Goal: Communication & Community: Answer question/provide support

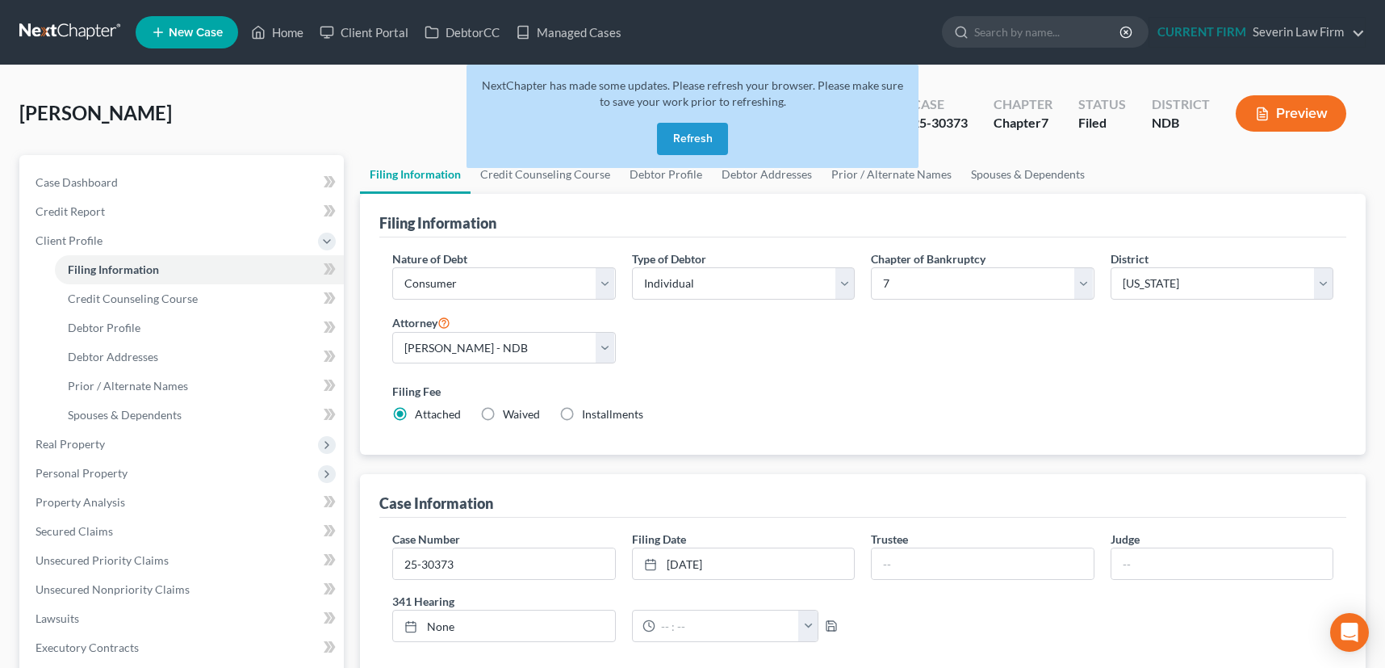
select select "1"
select select "0"
select select "60"
select select "0"
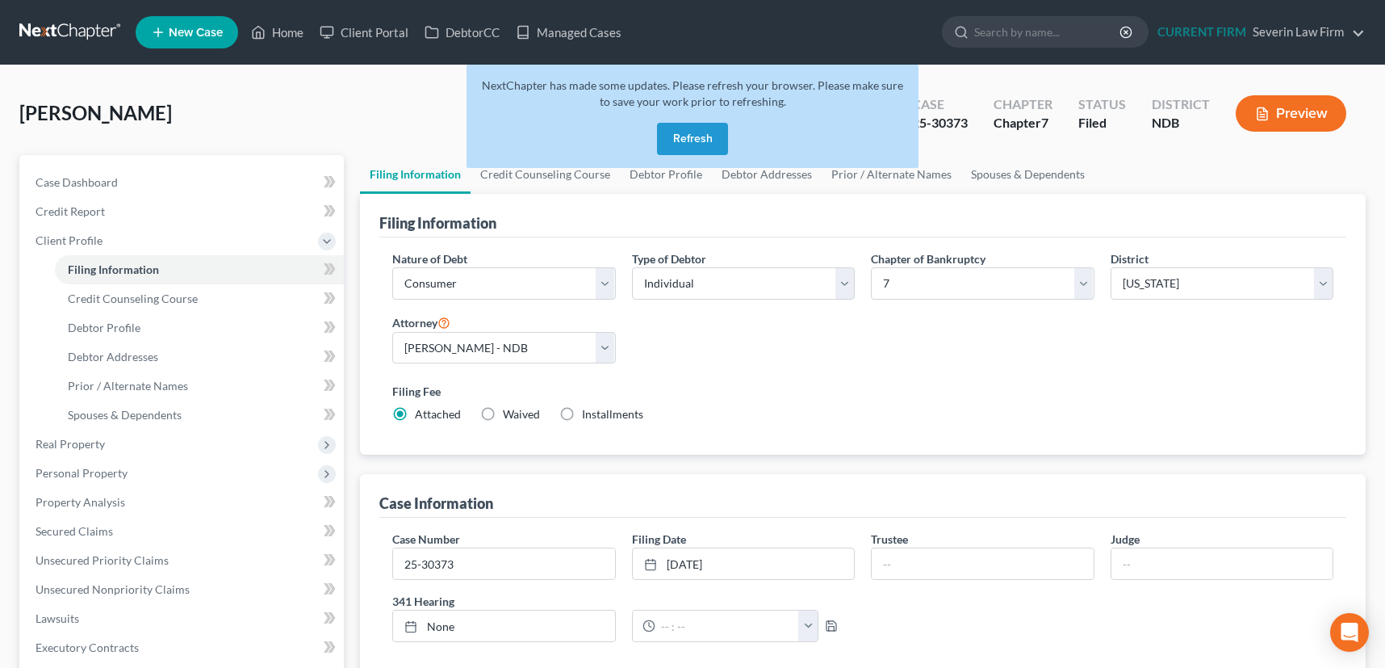
select select "29"
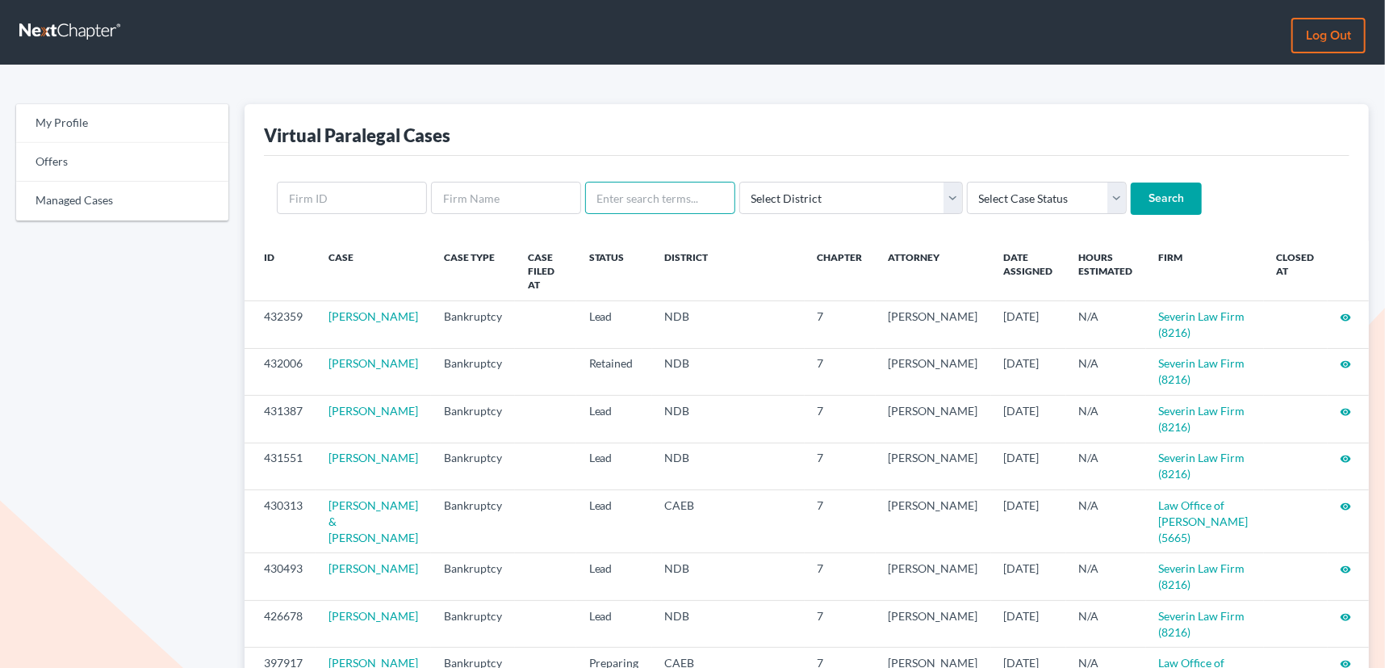
click at [621, 193] on input "text" at bounding box center [660, 198] width 150 height 32
type input "sanjeet"
click at [1131, 182] on input "Search" at bounding box center [1166, 198] width 71 height 32
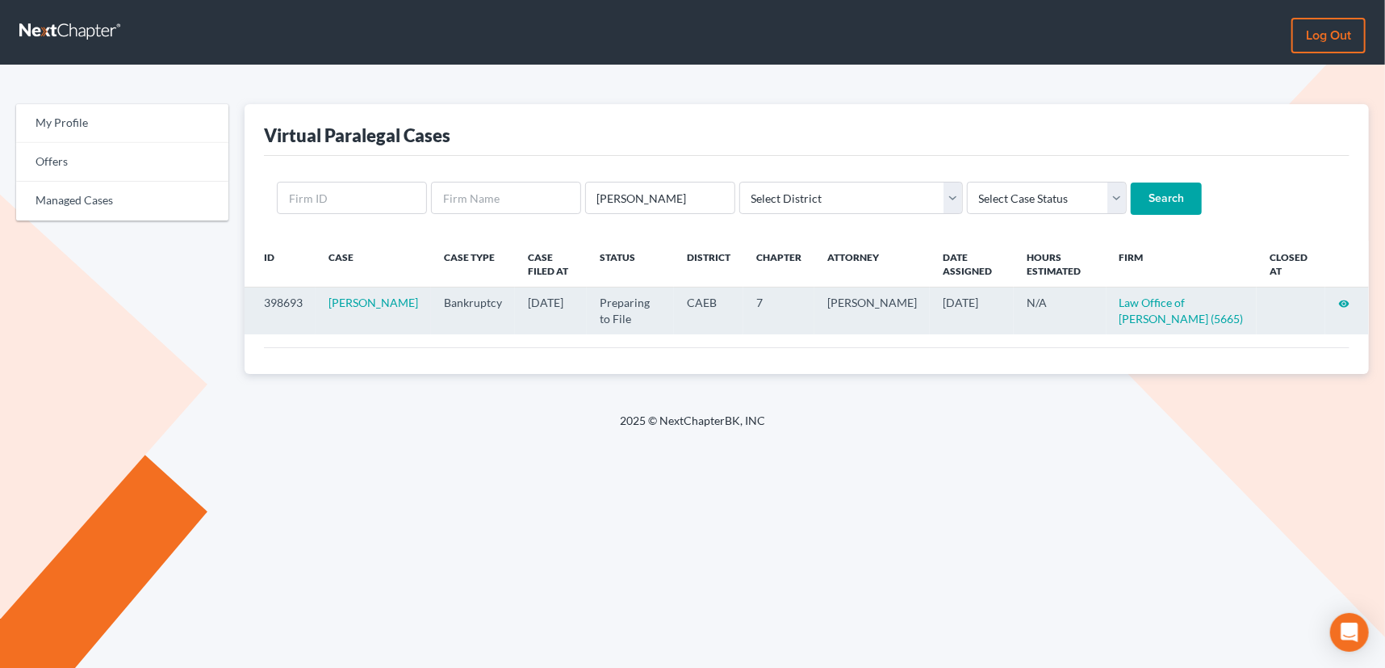
click at [1343, 299] on icon "visibility" at bounding box center [1343, 303] width 11 height 11
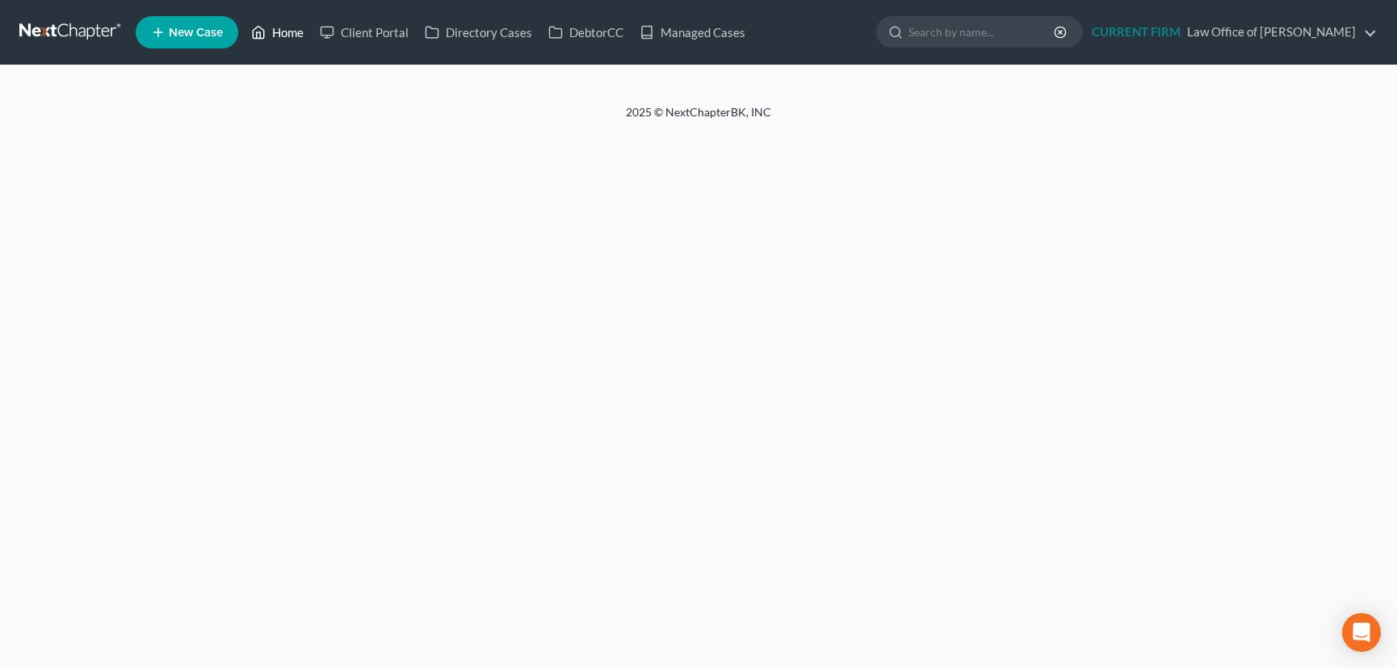
click at [280, 32] on link "Home" at bounding box center [277, 32] width 69 height 29
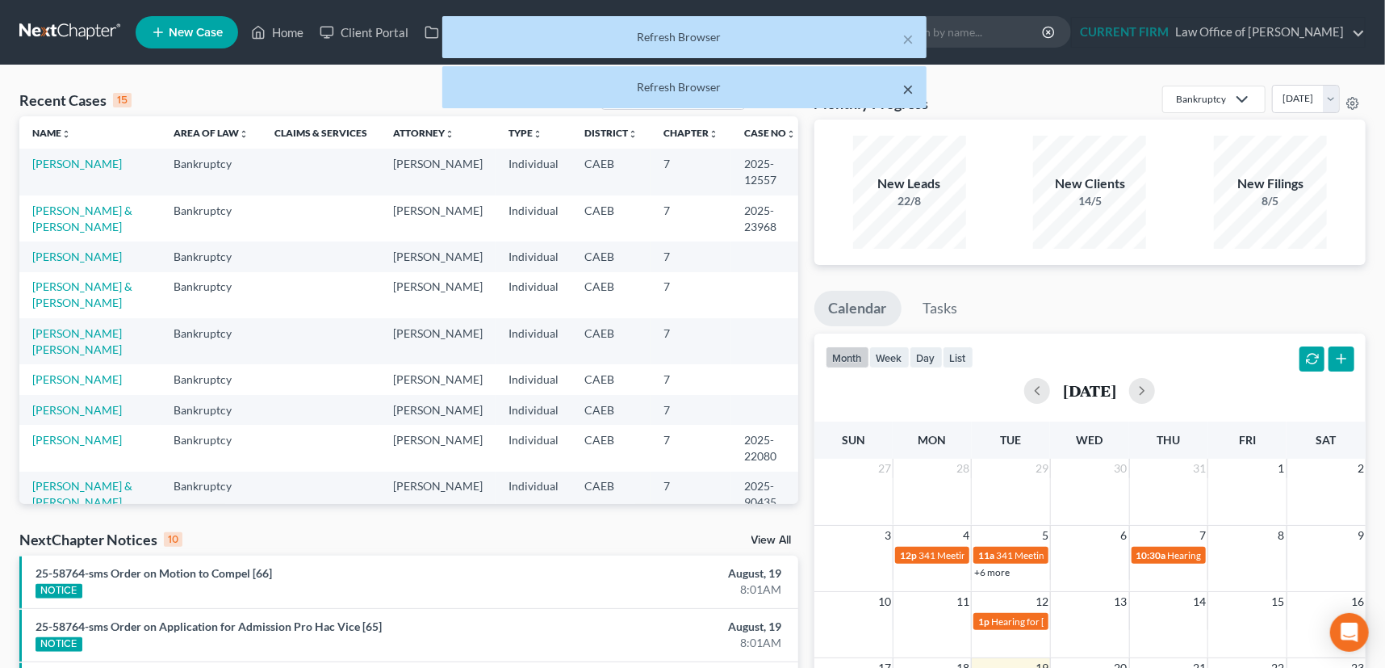
click at [904, 87] on button "×" at bounding box center [907, 88] width 11 height 19
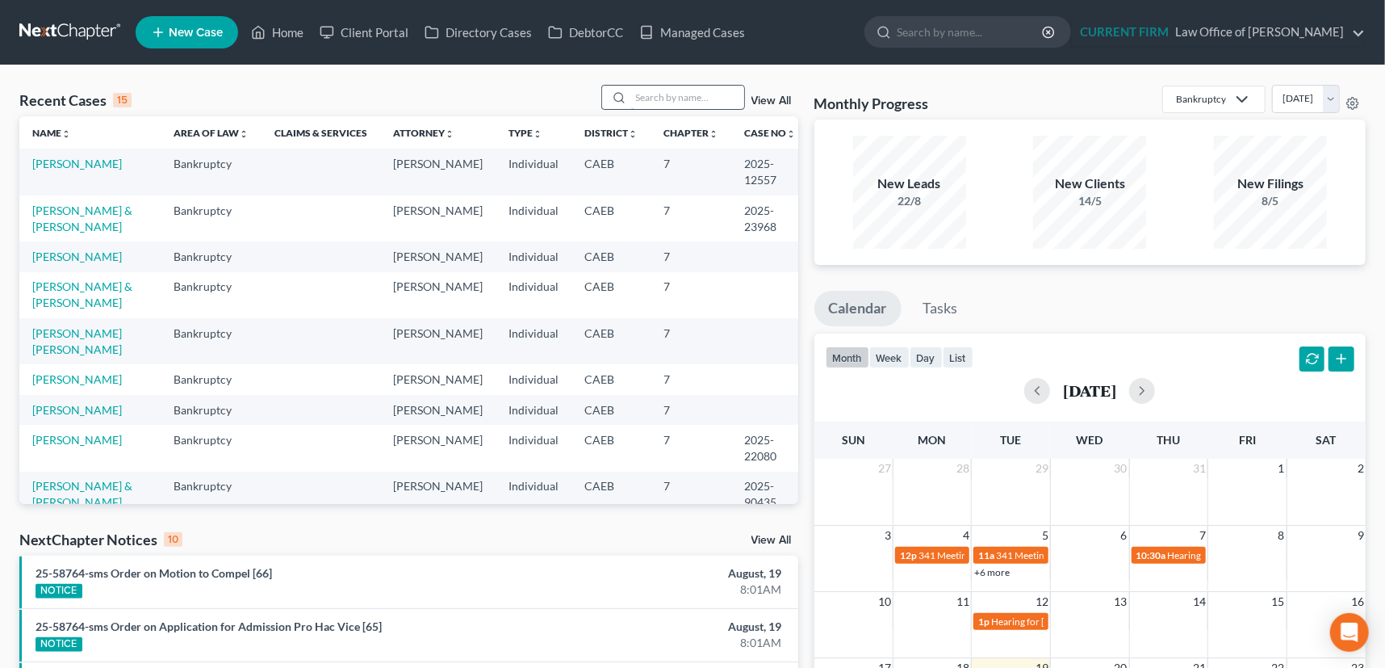
click at [658, 92] on input "search" at bounding box center [687, 97] width 113 height 23
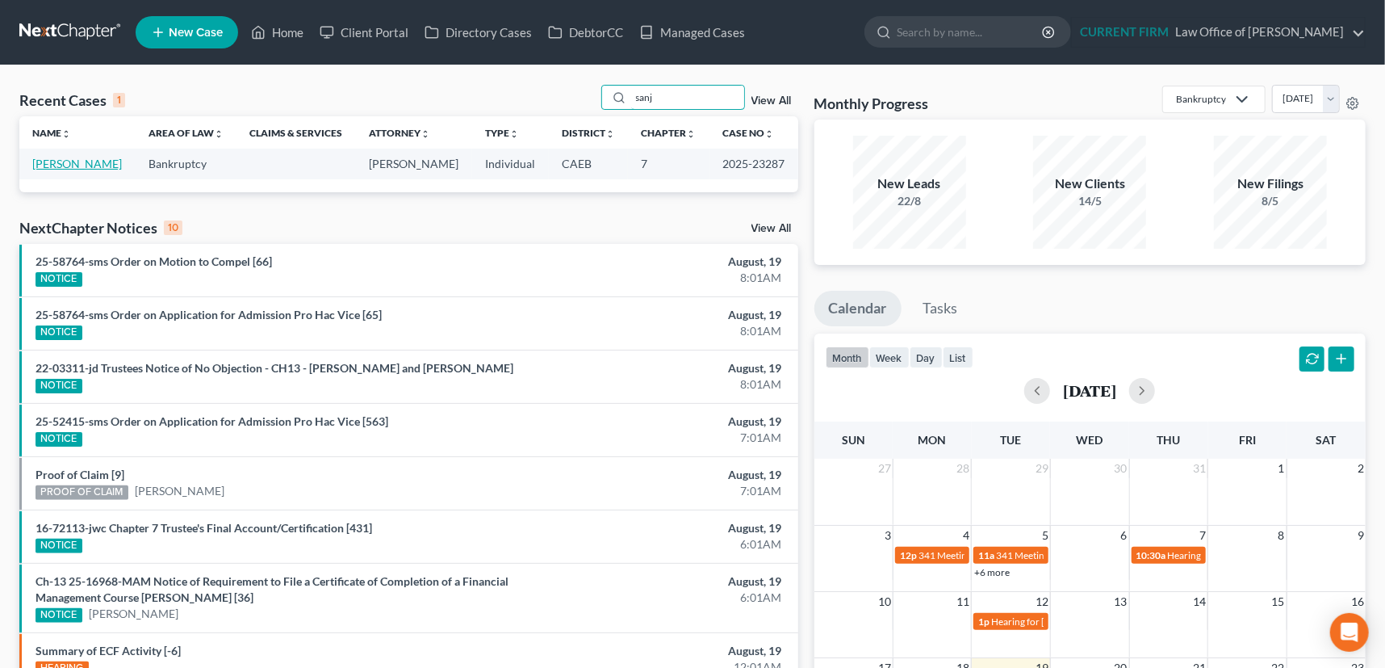
type input "sanj"
click at [73, 161] on link "Singh, Sanjeet" at bounding box center [77, 164] width 90 height 14
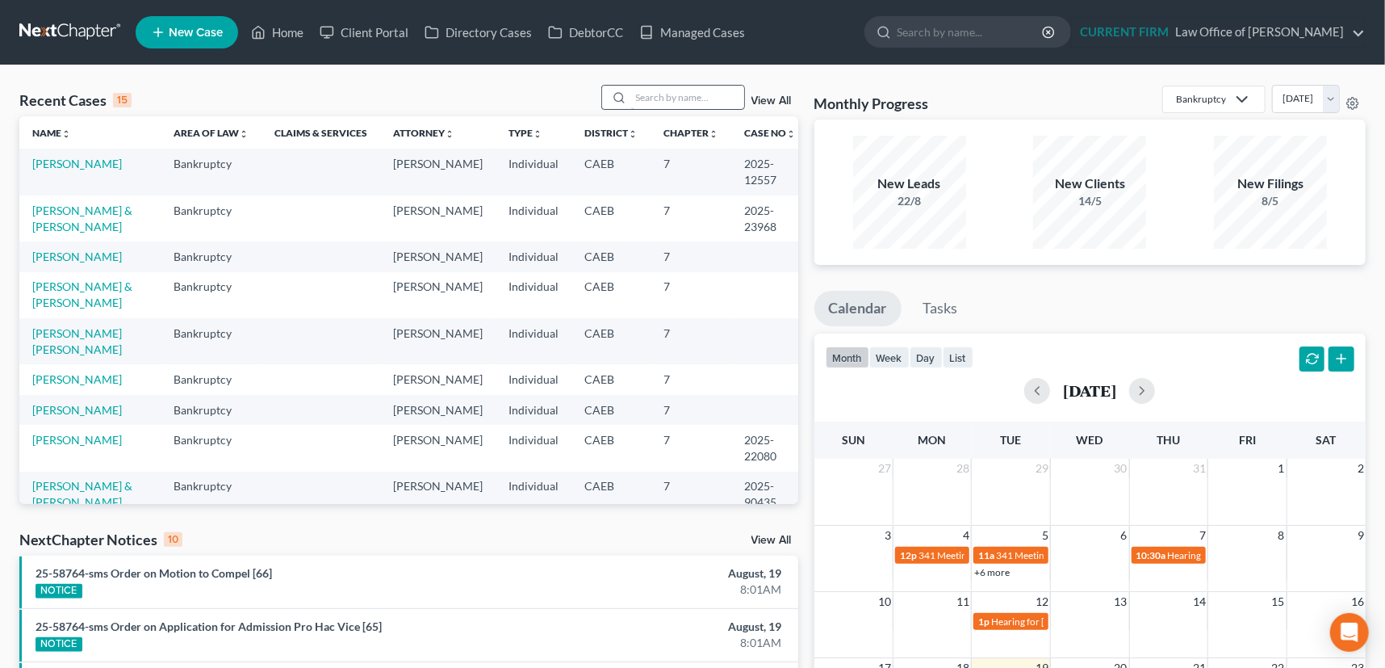
click at [653, 95] on input "search" at bounding box center [687, 97] width 113 height 23
type input "sanj"
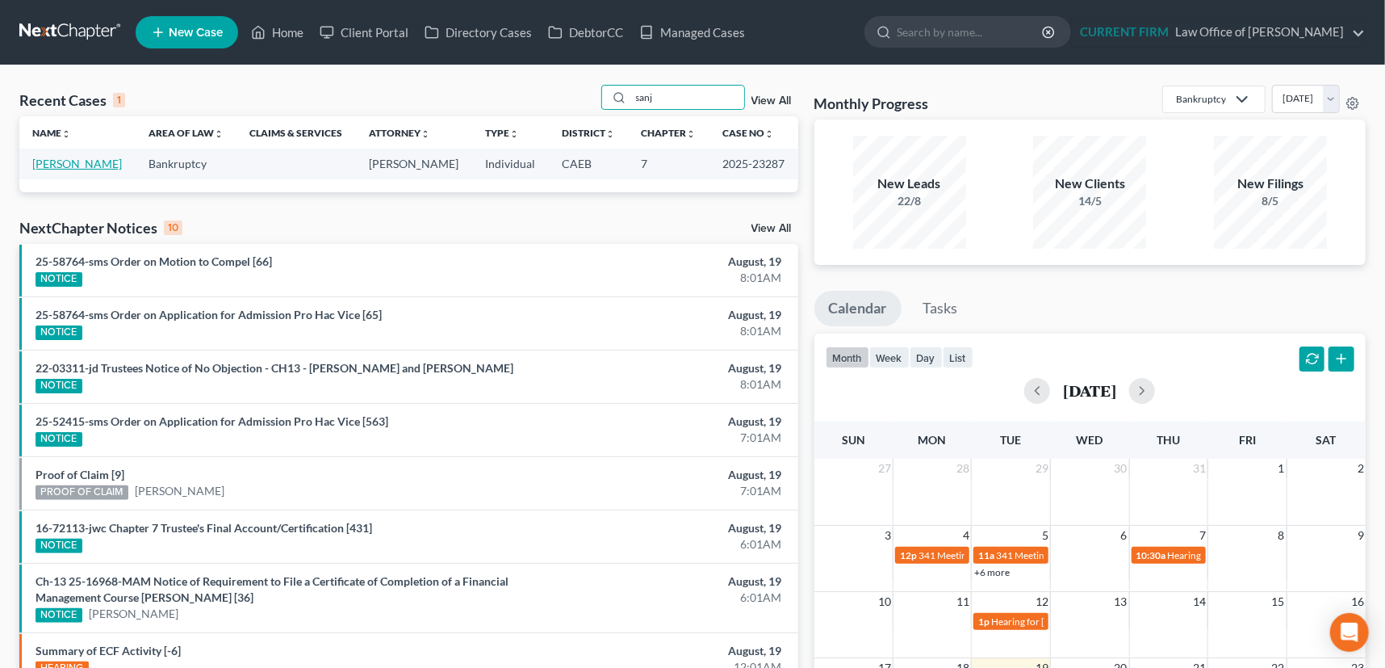
click at [90, 161] on link "Singh, Sanjeet" at bounding box center [77, 164] width 90 height 14
click at [63, 166] on link "Singh, Sanjeet" at bounding box center [77, 164] width 90 height 14
click at [81, 162] on link "Singh, Sanjeet" at bounding box center [77, 164] width 90 height 14
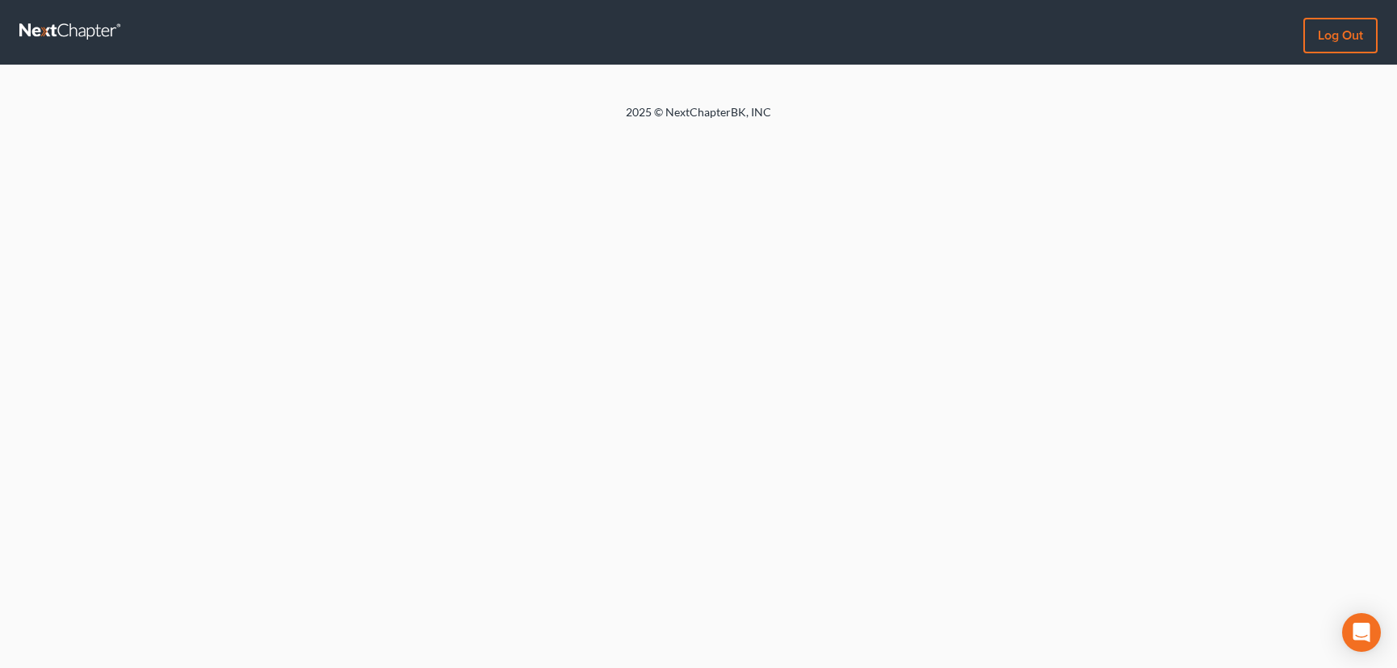
click at [48, 28] on link at bounding box center [70, 32] width 103 height 29
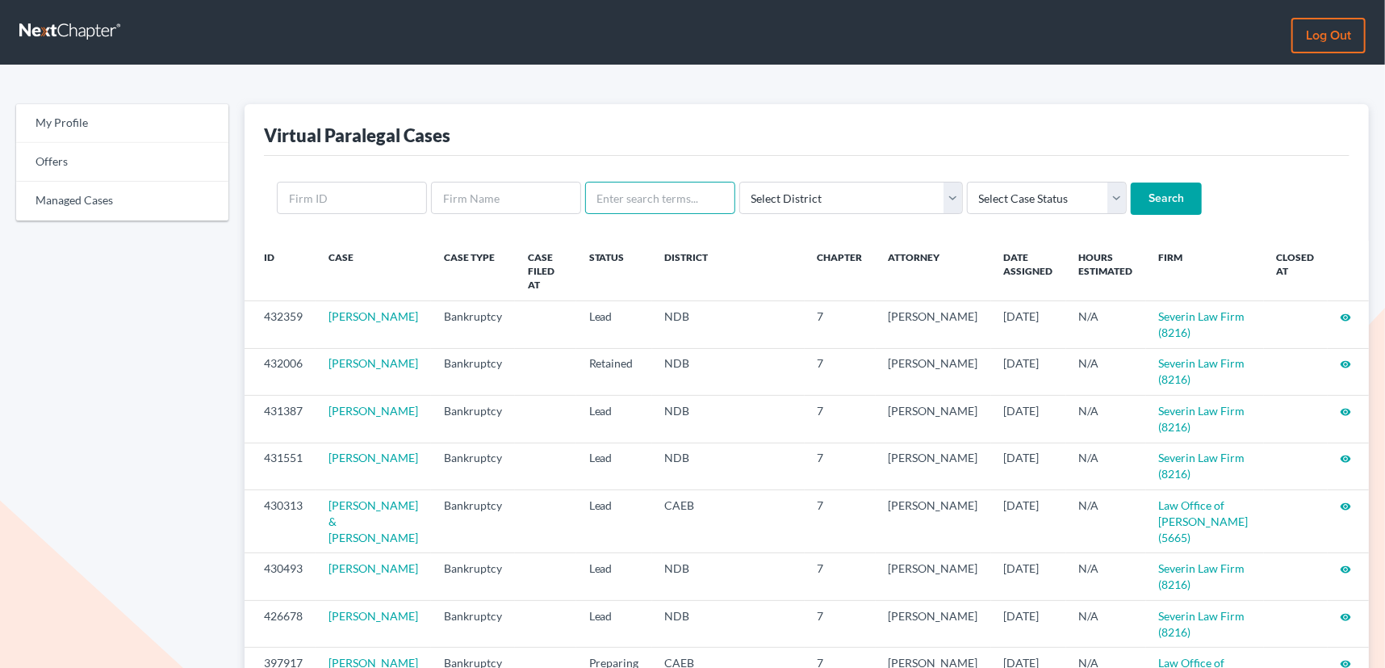
click at [660, 197] on input "text" at bounding box center [660, 198] width 150 height 32
type input "[PERSON_NAME]"
click at [1131, 182] on input "Search" at bounding box center [1166, 198] width 71 height 32
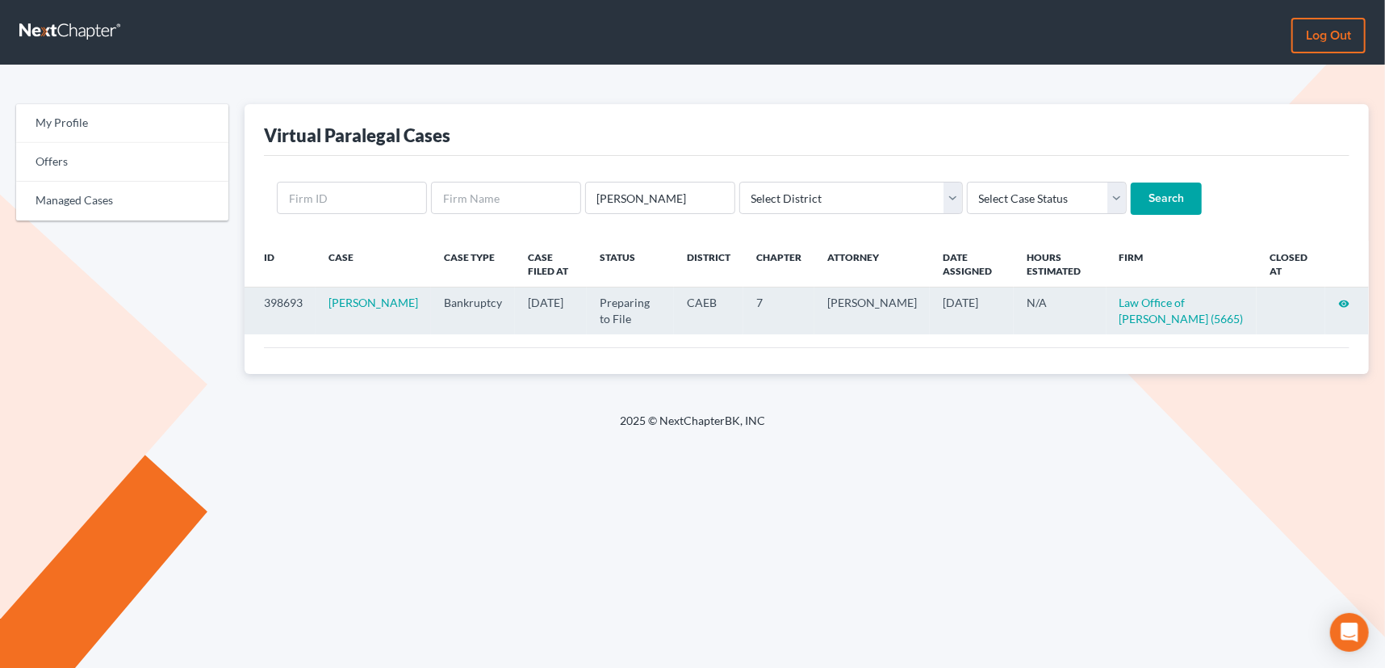
click at [1347, 302] on icon "visibility" at bounding box center [1343, 303] width 11 height 11
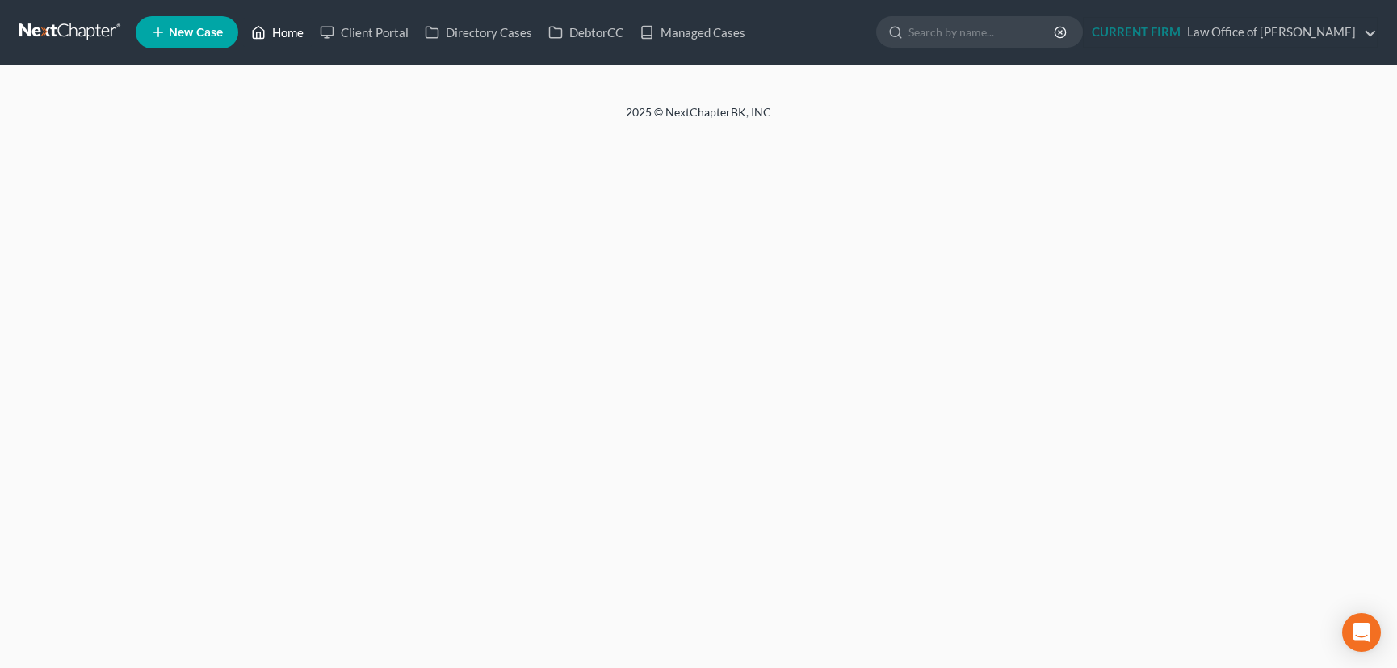
click at [280, 34] on link "Home" at bounding box center [277, 32] width 69 height 29
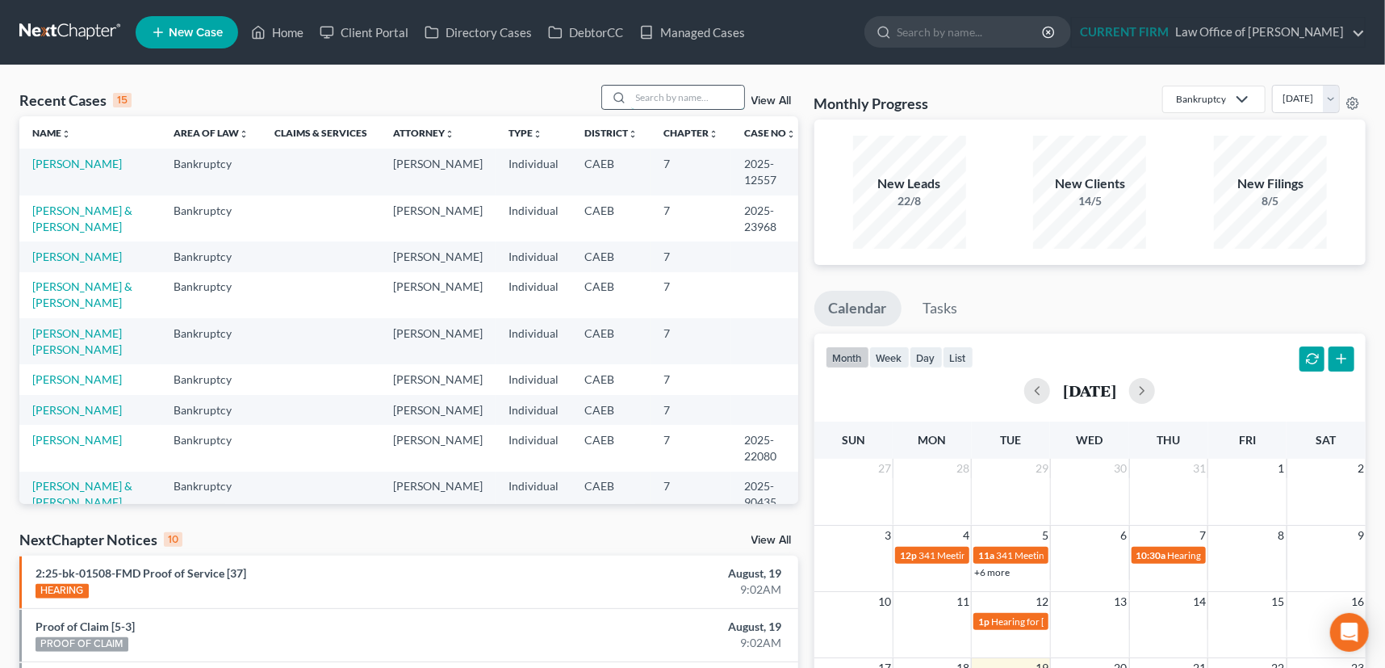
click at [669, 98] on input "search" at bounding box center [687, 97] width 113 height 23
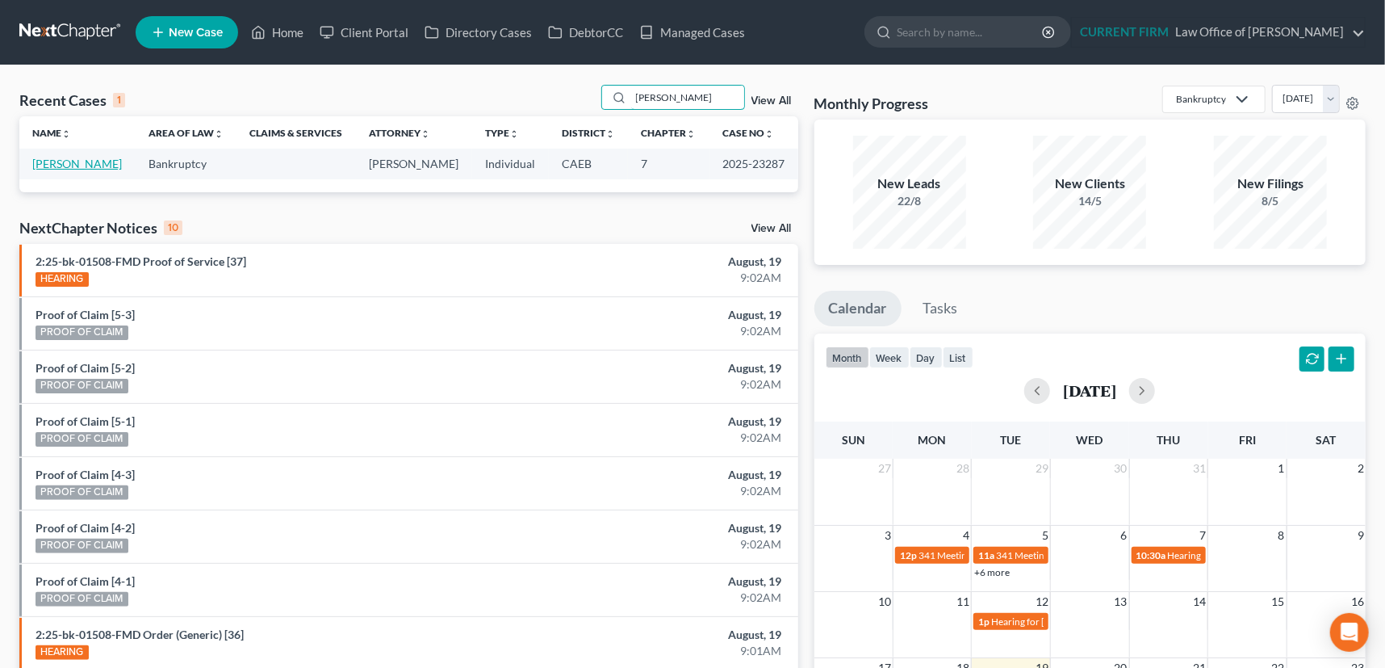
type input "[PERSON_NAME]"
click at [65, 161] on link "[PERSON_NAME]" at bounding box center [77, 164] width 90 height 14
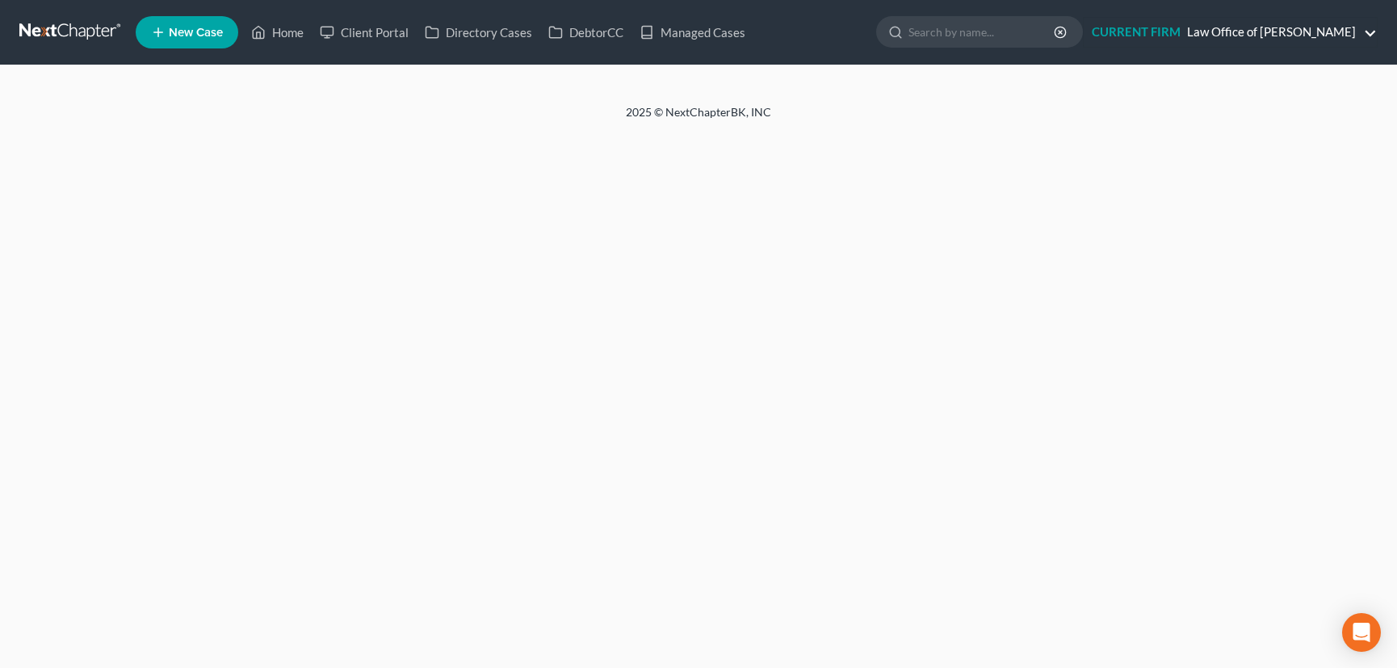
click at [1374, 32] on link "CURRENT FIRM Law Office of [PERSON_NAME]" at bounding box center [1229, 32] width 293 height 29
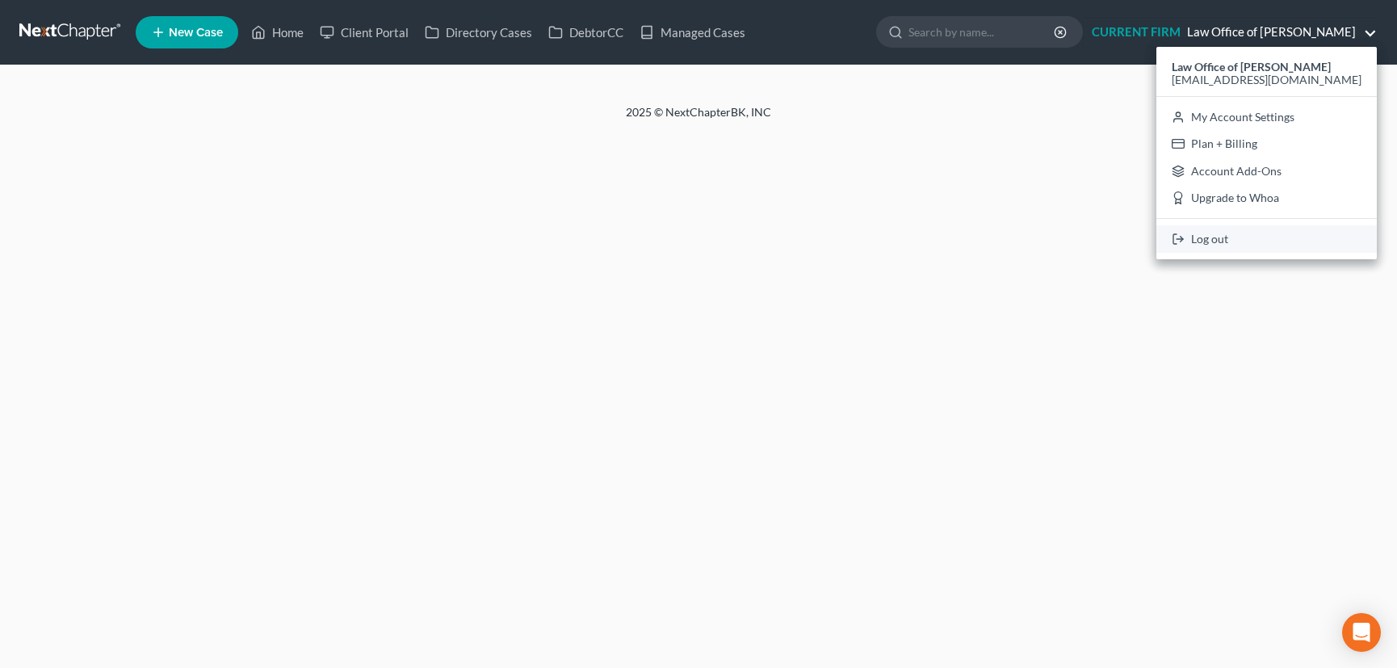
click at [1240, 237] on link "Log out" at bounding box center [1266, 238] width 220 height 27
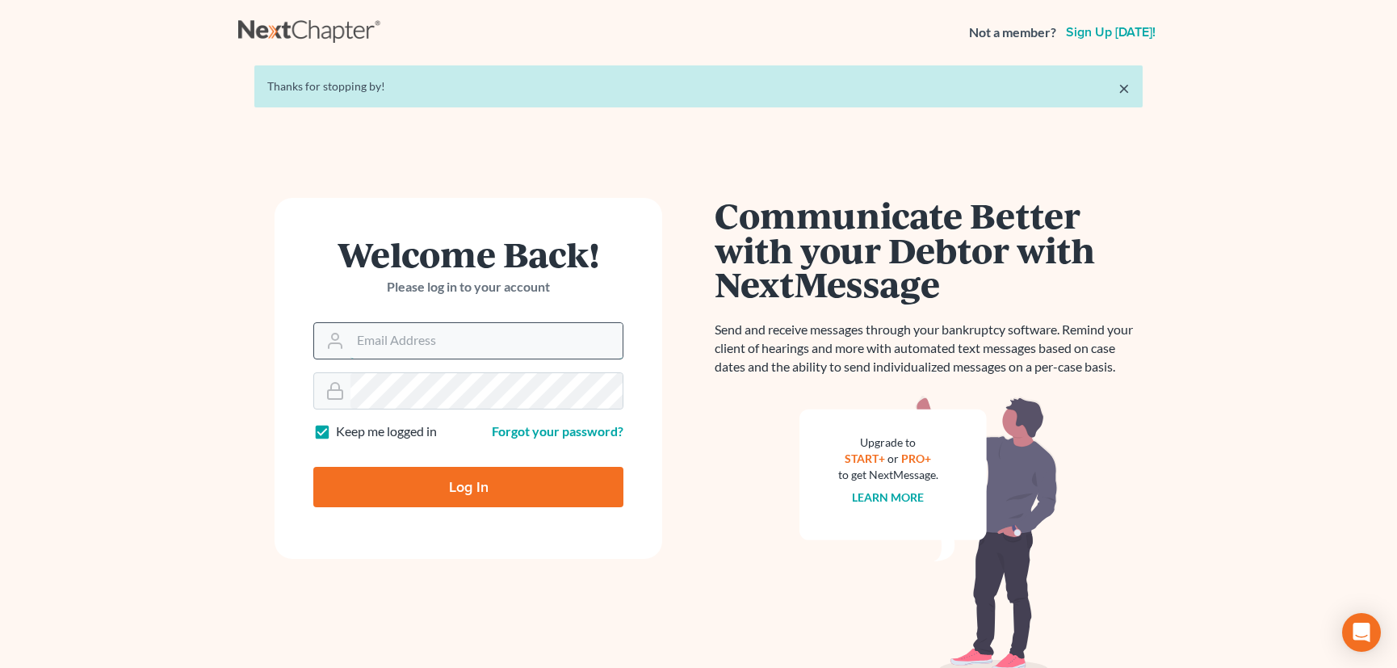
click at [408, 331] on input "Email Address" at bounding box center [486, 341] width 272 height 36
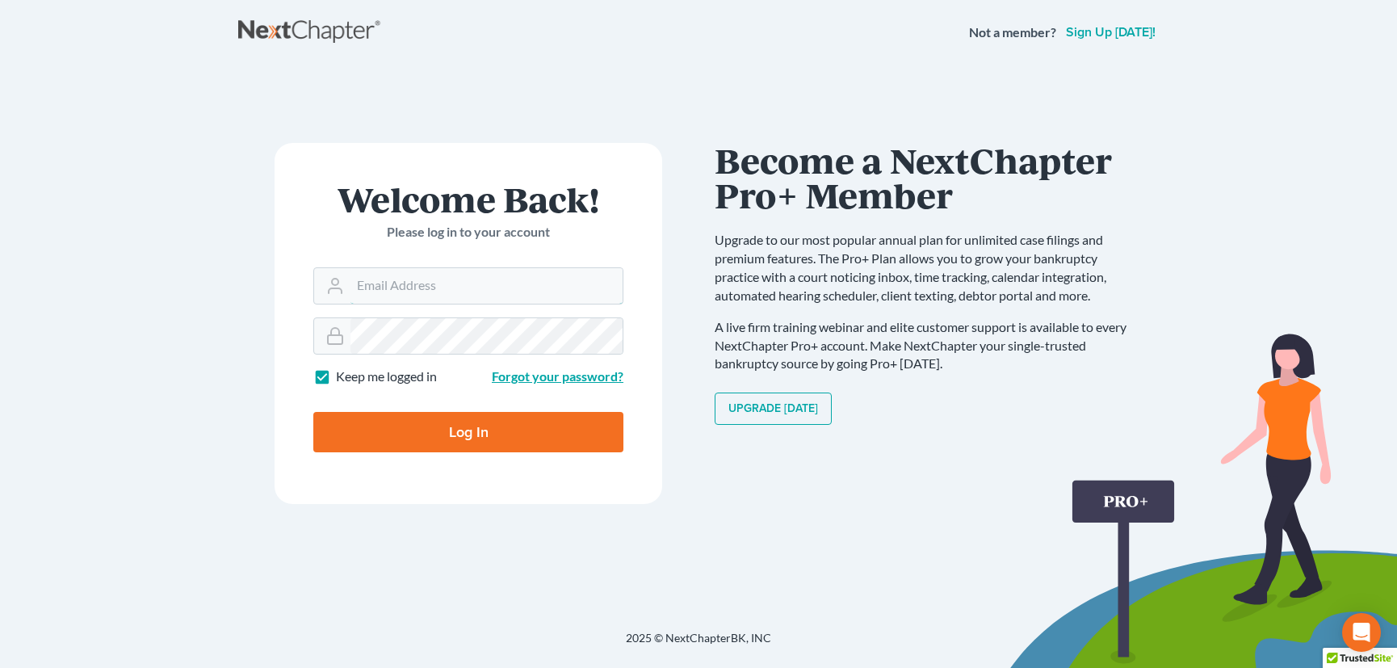
type input "[EMAIL_ADDRESS][DOMAIN_NAME]"
click at [452, 428] on input "Log In" at bounding box center [468, 432] width 310 height 40
type input "Thinking..."
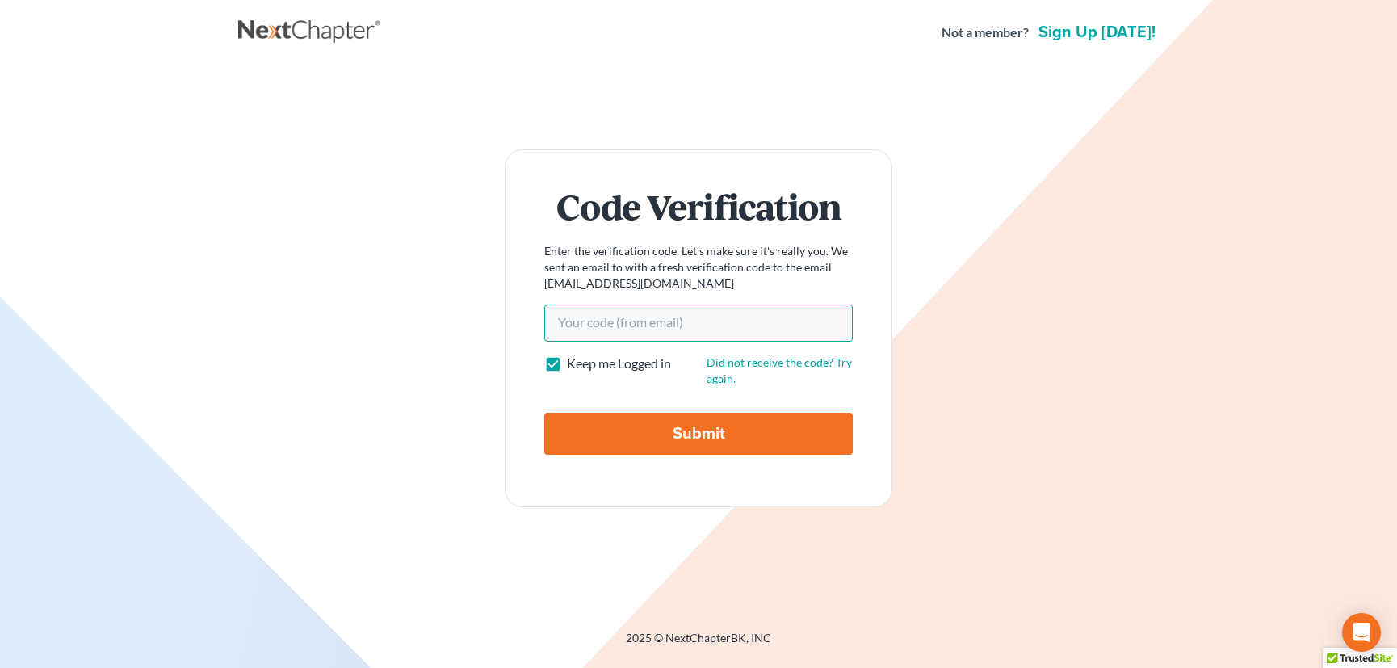
click at [570, 319] on input "Your code(from email)" at bounding box center [698, 322] width 308 height 37
paste input "12531d"
type input "12531d"
click at [722, 421] on input "Submit" at bounding box center [698, 433] width 308 height 42
type input "Thinking..."
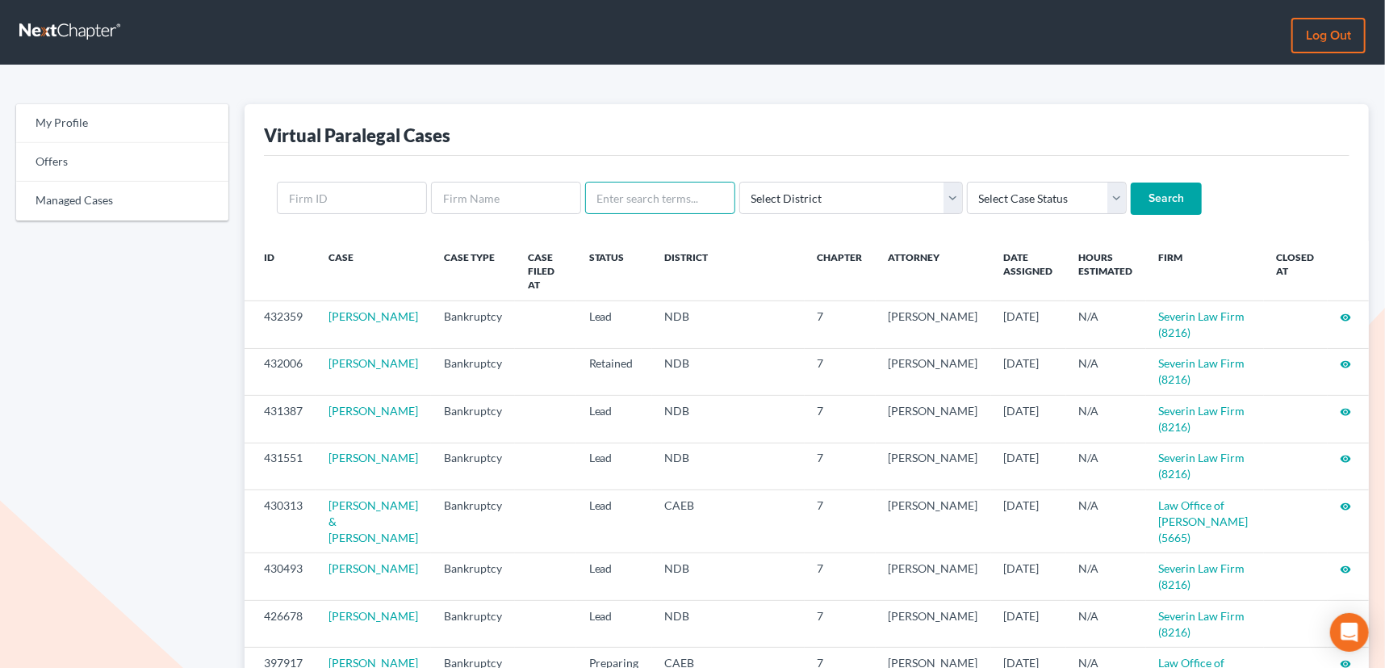
click at [632, 198] on input "text" at bounding box center [660, 198] width 150 height 32
type input "[PERSON_NAME]"
click at [1131, 194] on input "Search" at bounding box center [1166, 198] width 71 height 32
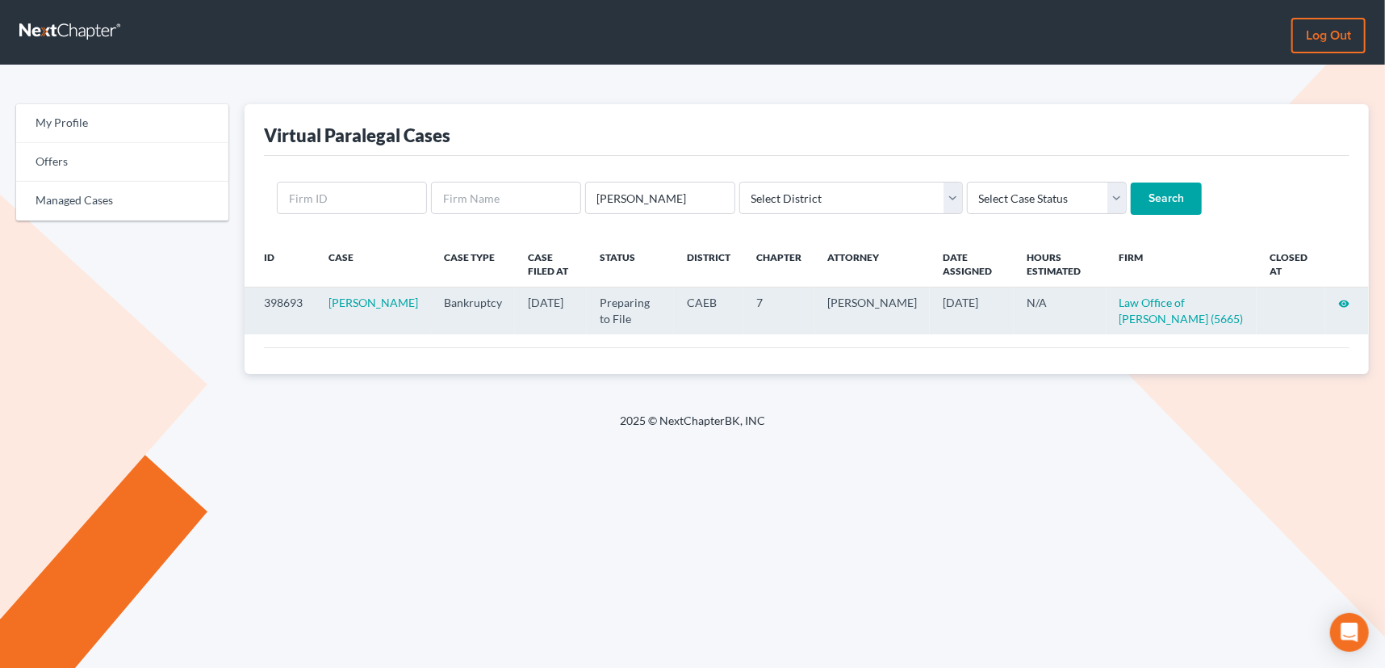
click at [1346, 300] on icon "visibility" at bounding box center [1343, 303] width 11 height 11
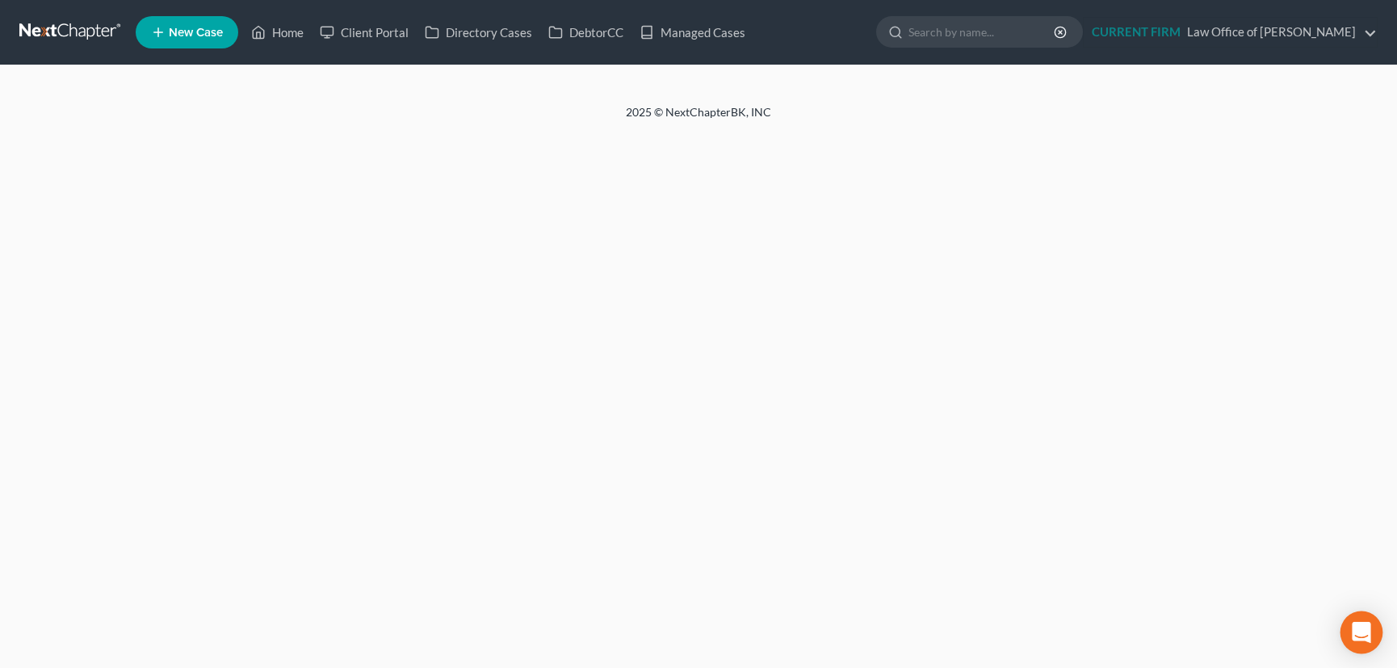
click at [1367, 625] on icon "Open Intercom Messenger" at bounding box center [1360, 632] width 19 height 21
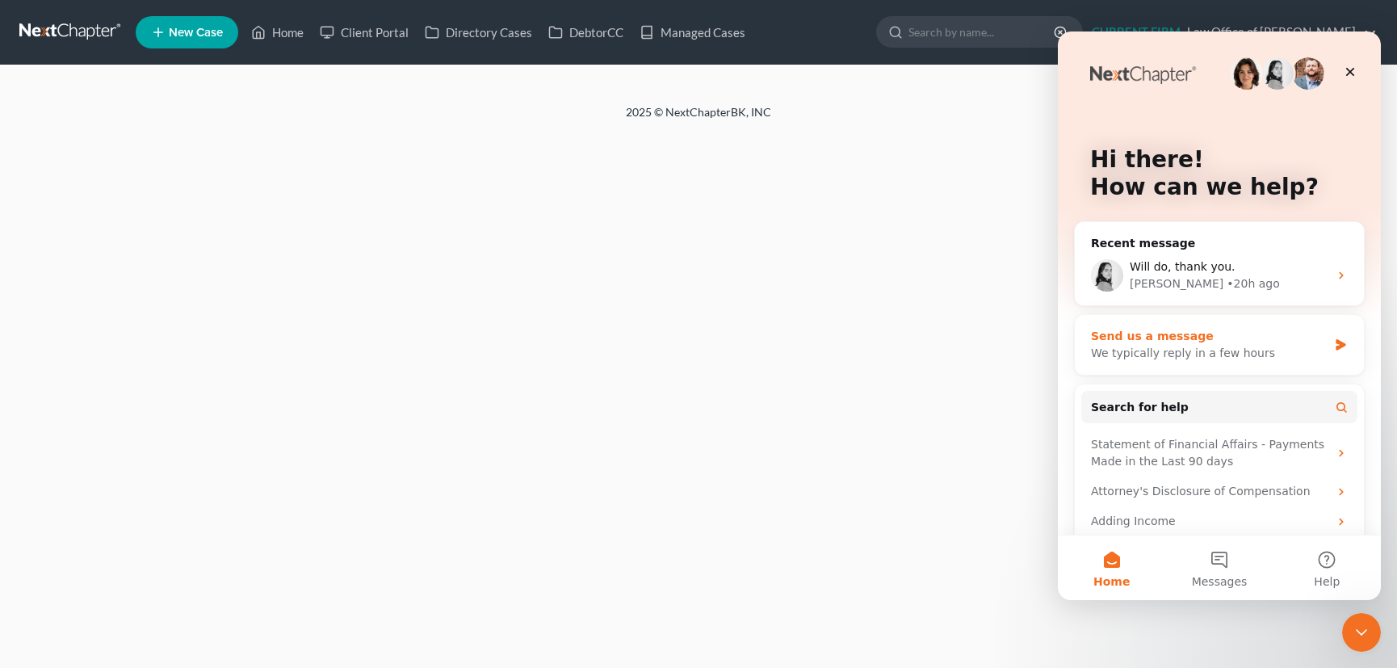
click at [1152, 334] on div "Send us a message" at bounding box center [1209, 336] width 237 height 17
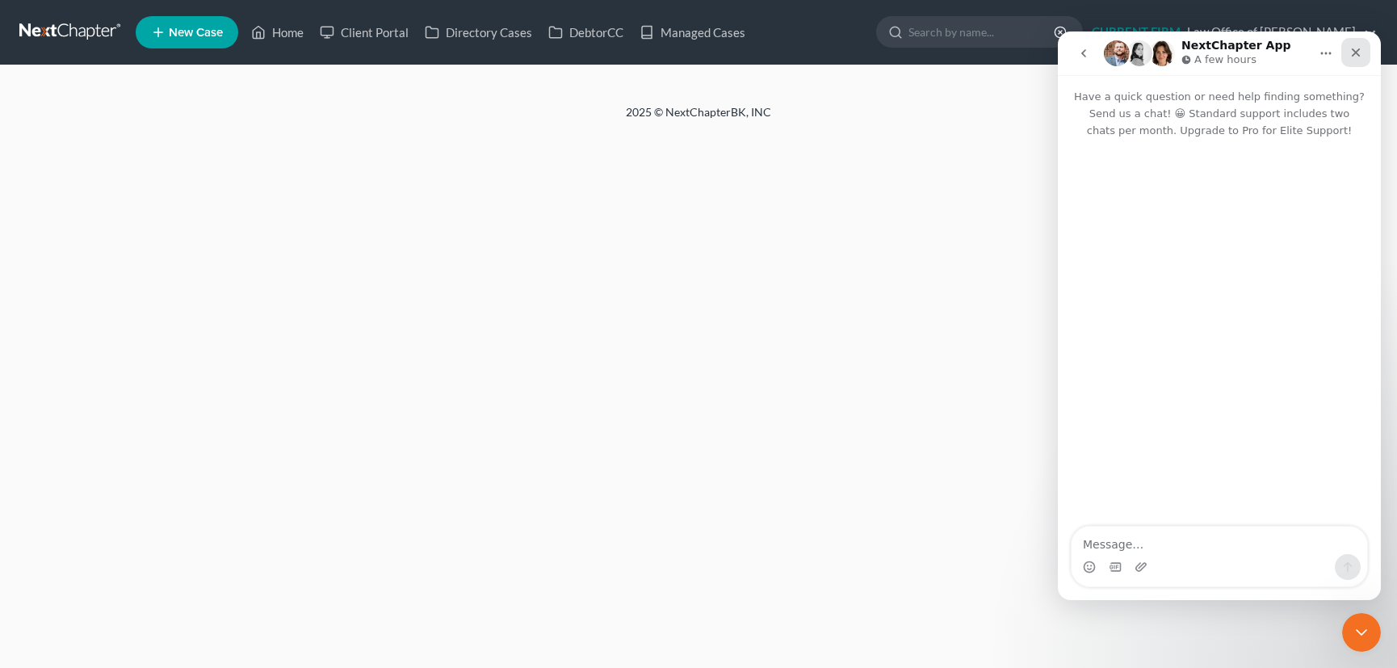
click at [1355, 45] on div "Close" at bounding box center [1355, 52] width 29 height 29
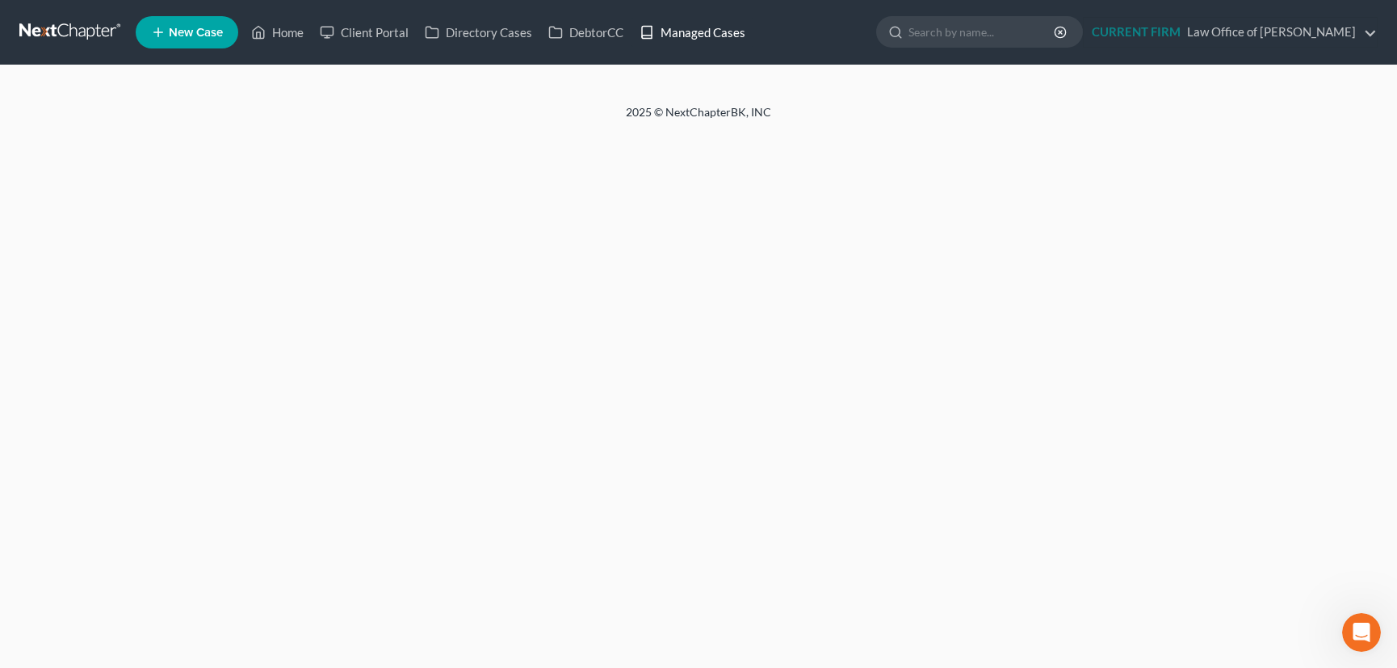
click at [705, 32] on link "Managed Cases" at bounding box center [692, 32] width 122 height 29
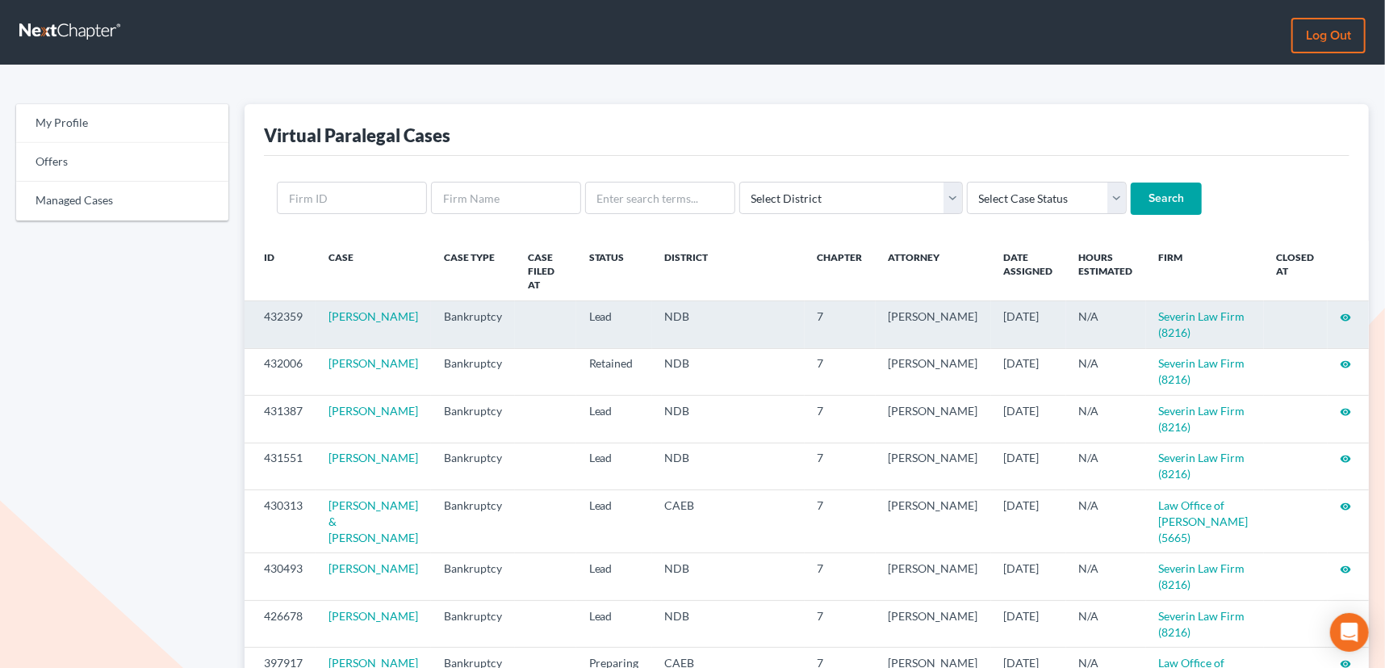
click at [1343, 312] on icon "visibility" at bounding box center [1346, 317] width 11 height 11
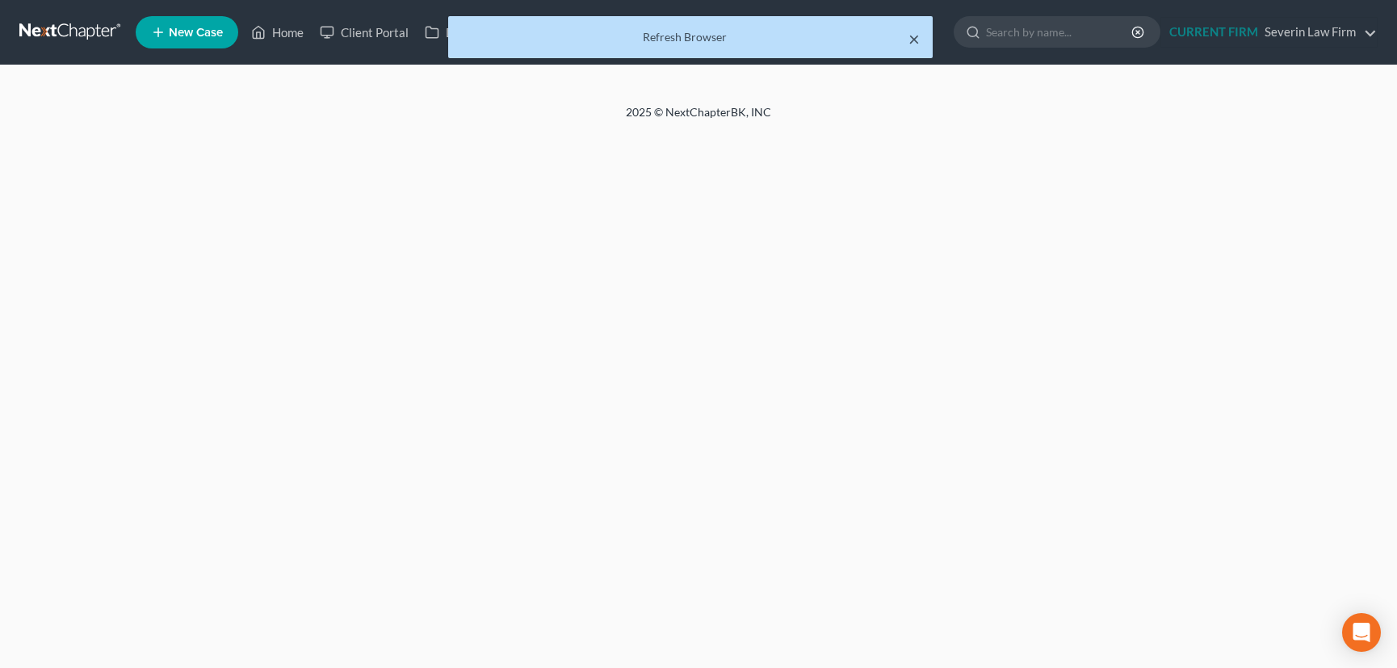
click at [911, 36] on button "×" at bounding box center [913, 38] width 11 height 19
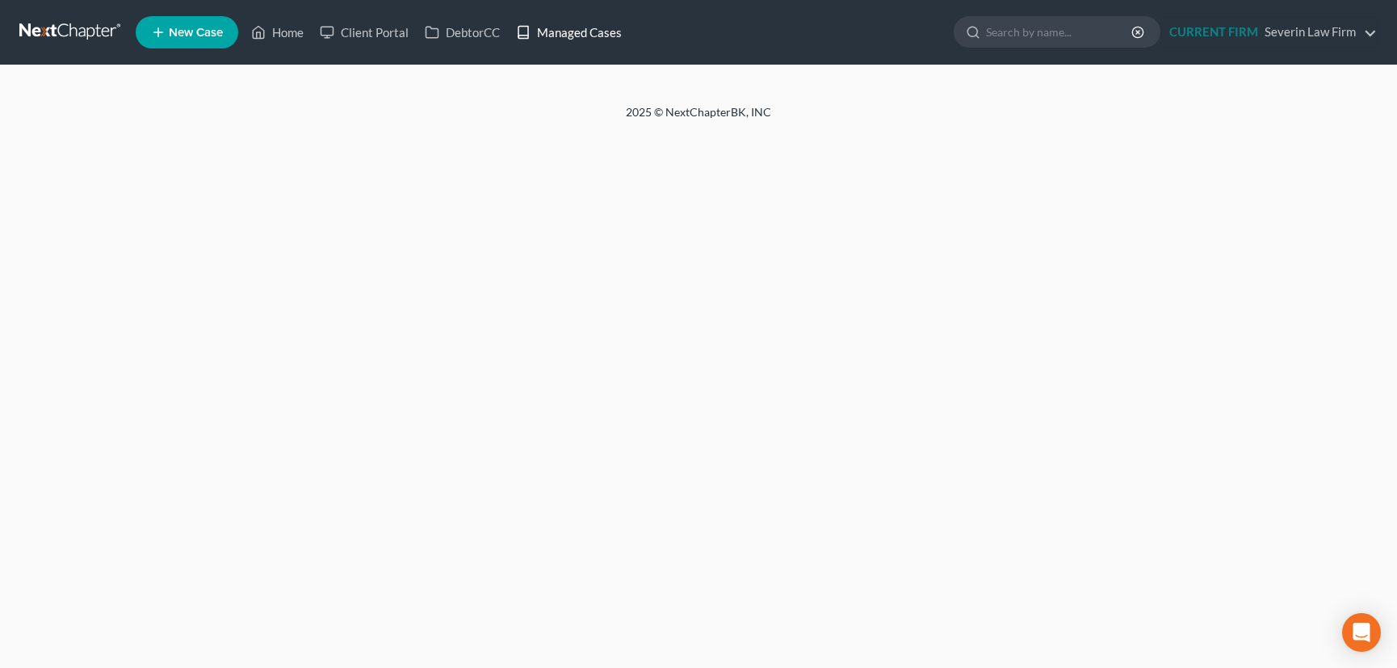
click at [575, 30] on link "Managed Cases" at bounding box center [569, 32] width 122 height 29
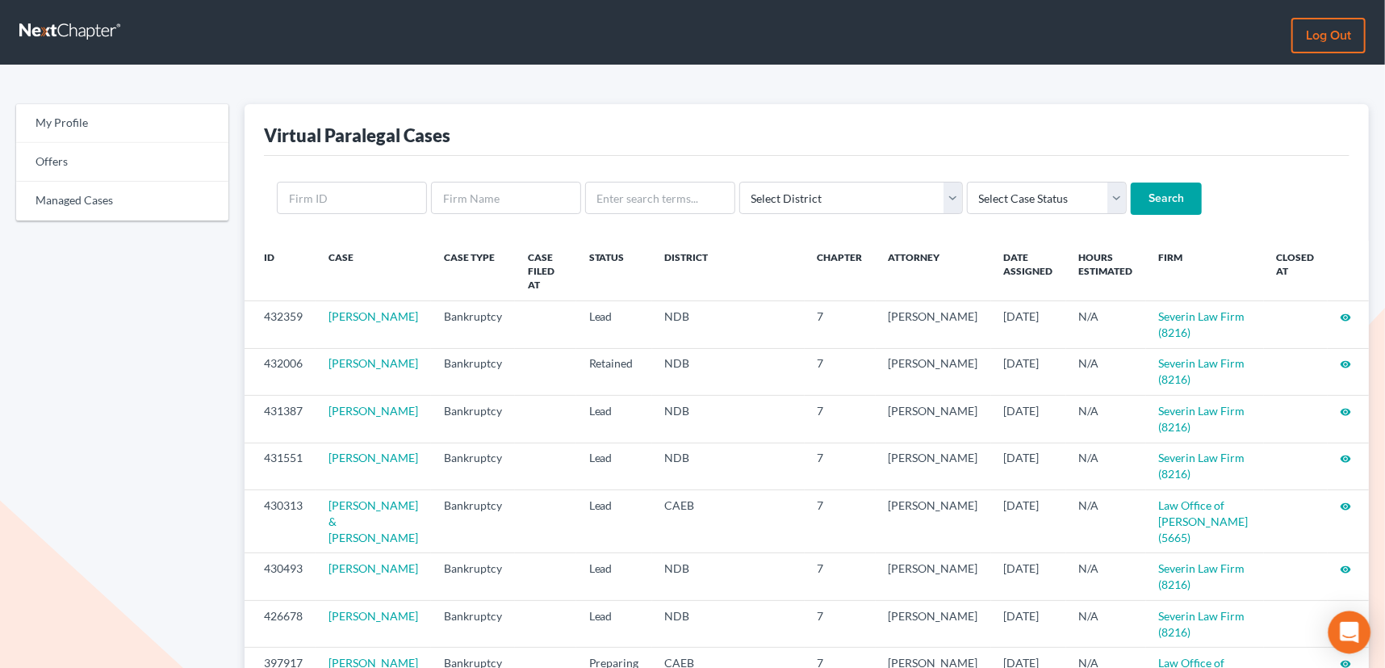
click at [1342, 634] on icon "Open Intercom Messenger" at bounding box center [1349, 632] width 19 height 21
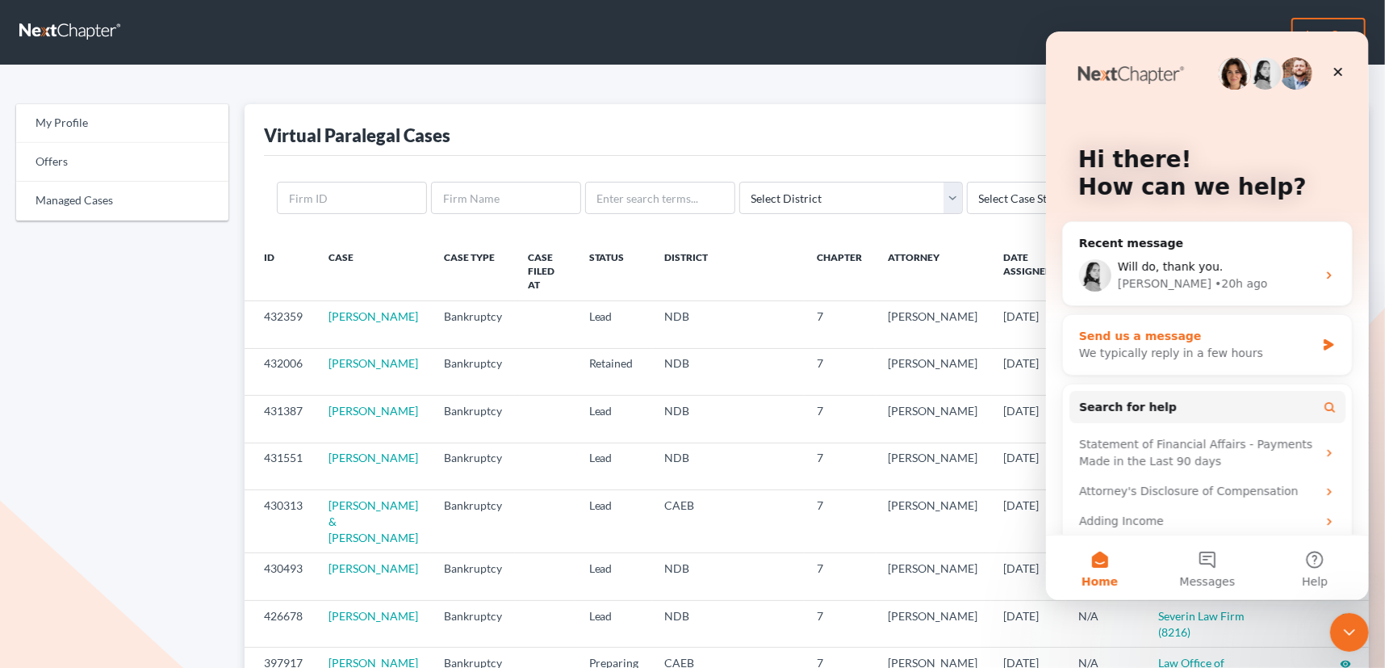
click at [1169, 345] on div "We typically reply in a few hours" at bounding box center [1196, 352] width 237 height 17
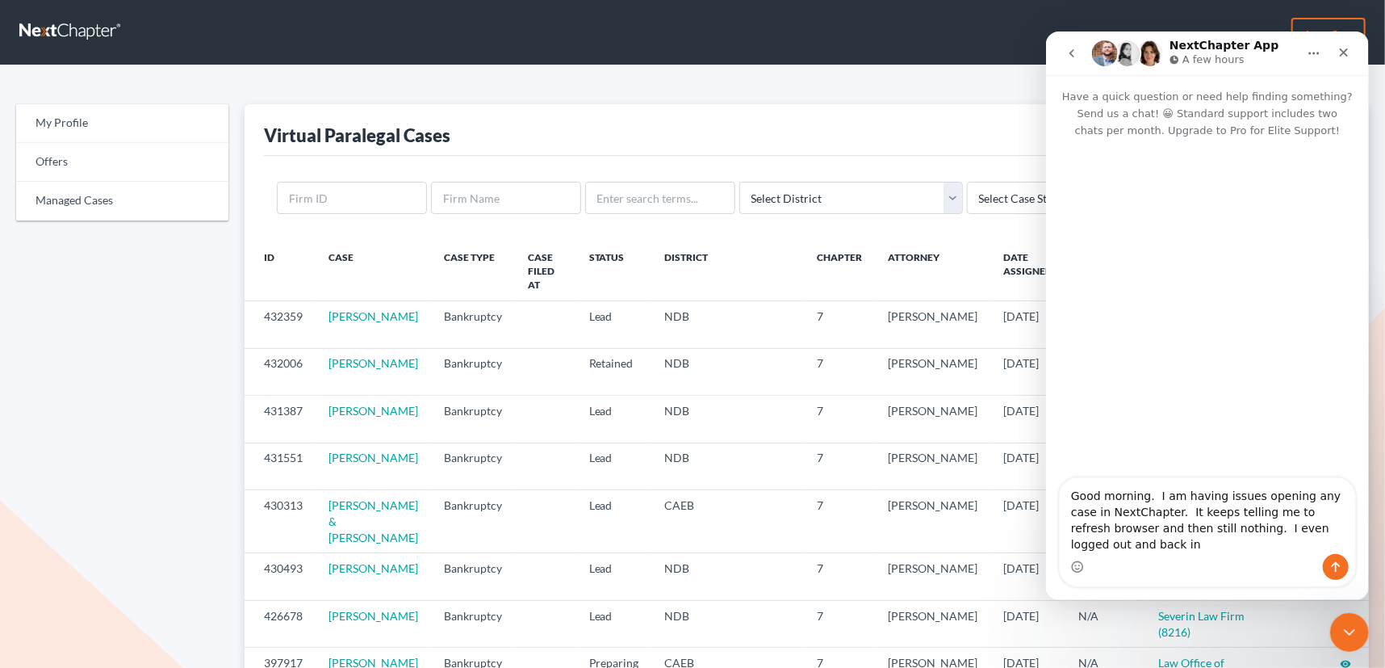
type textarea "Good morning. I am having issues opening any case in NextChapter. It keeps tell…"
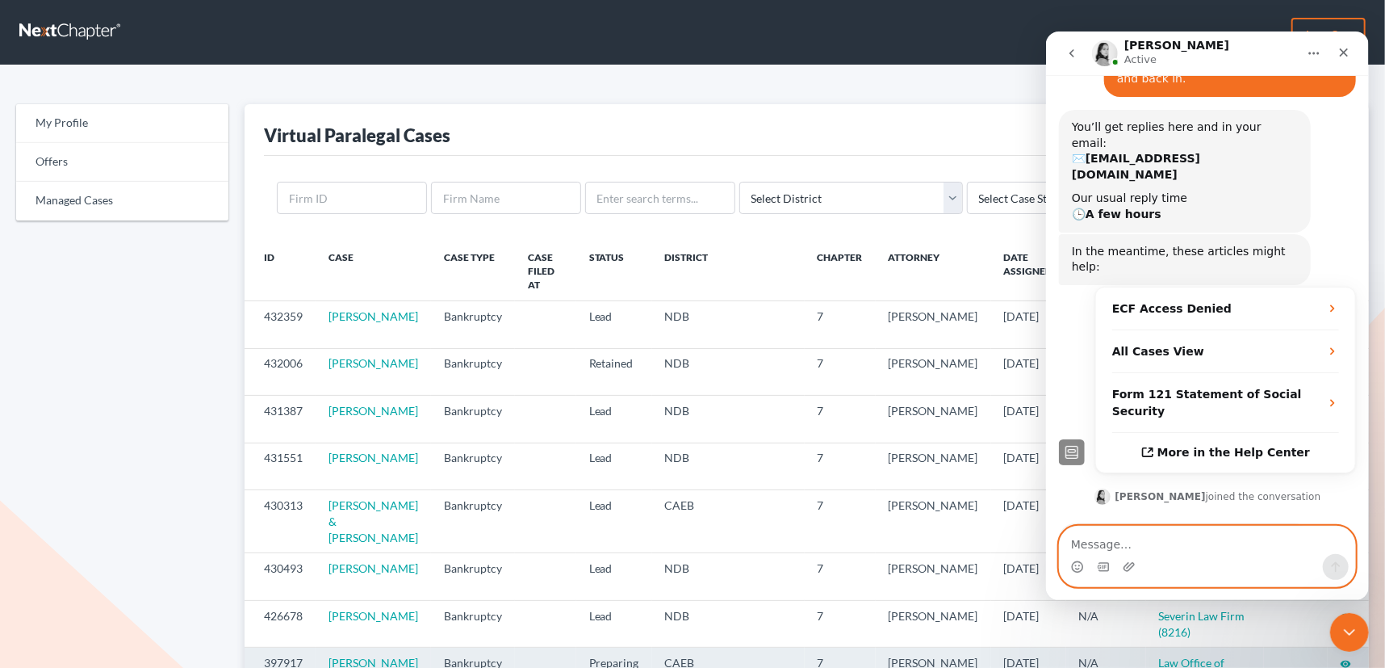
scroll to position [176, 0]
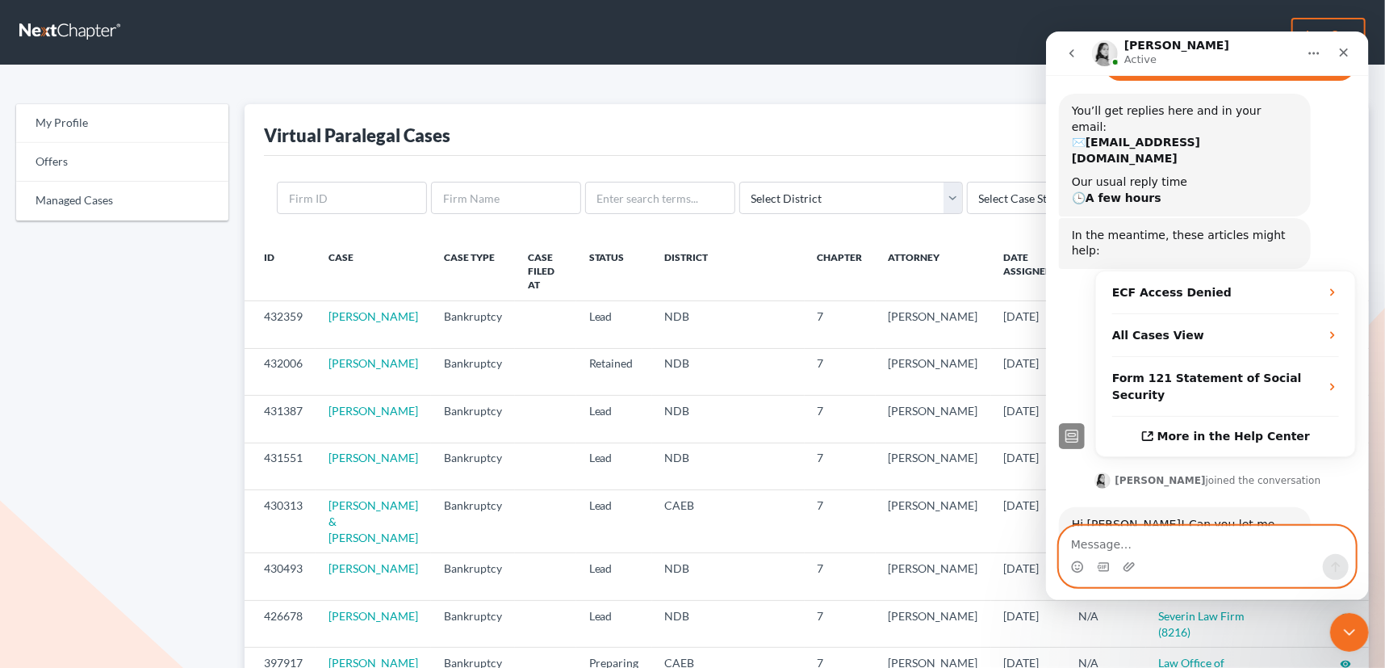
click at [1176, 547] on textarea "Message…" at bounding box center [1206, 539] width 295 height 27
type textarea "a"
type textarea "All cases for all attorneys."
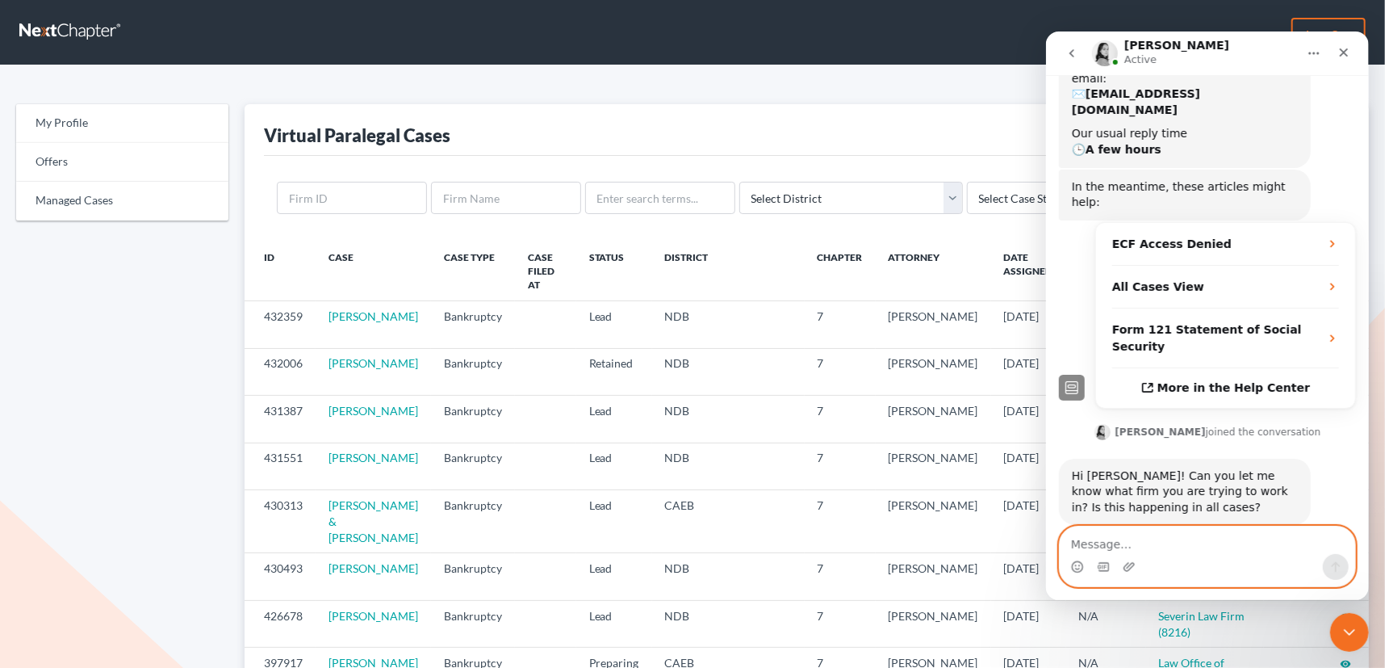
scroll to position [288, 0]
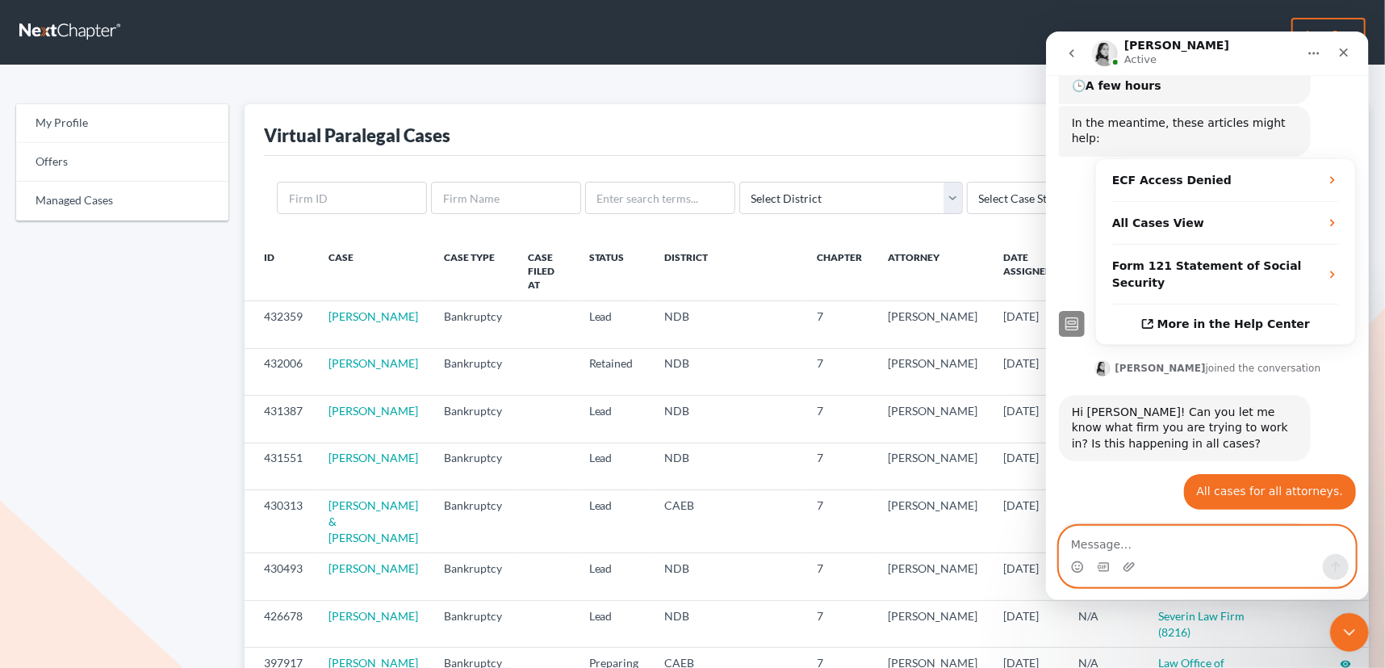
click at [1139, 542] on textarea "Message…" at bounding box center [1206, 539] width 295 height 27
type textarea "Thank you [PERSON_NAME]."
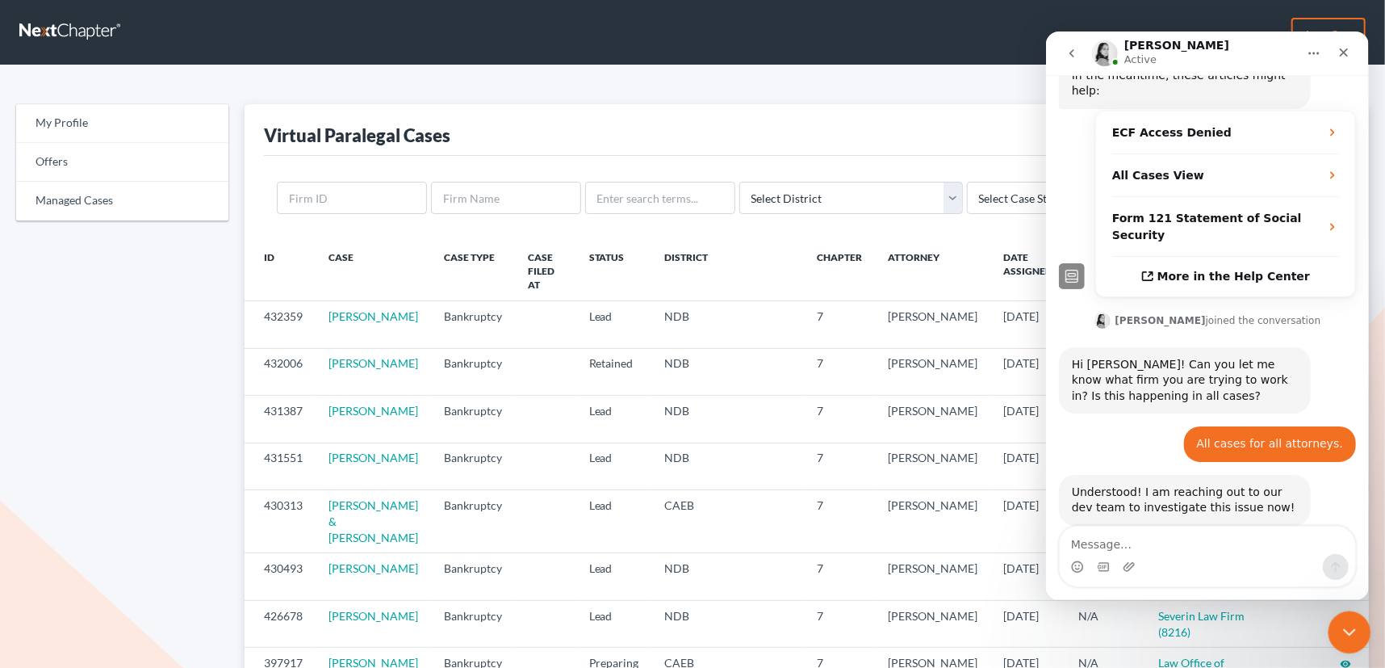
click at [1338, 624] on icon "Close Intercom Messenger" at bounding box center [1347, 629] width 19 height 19
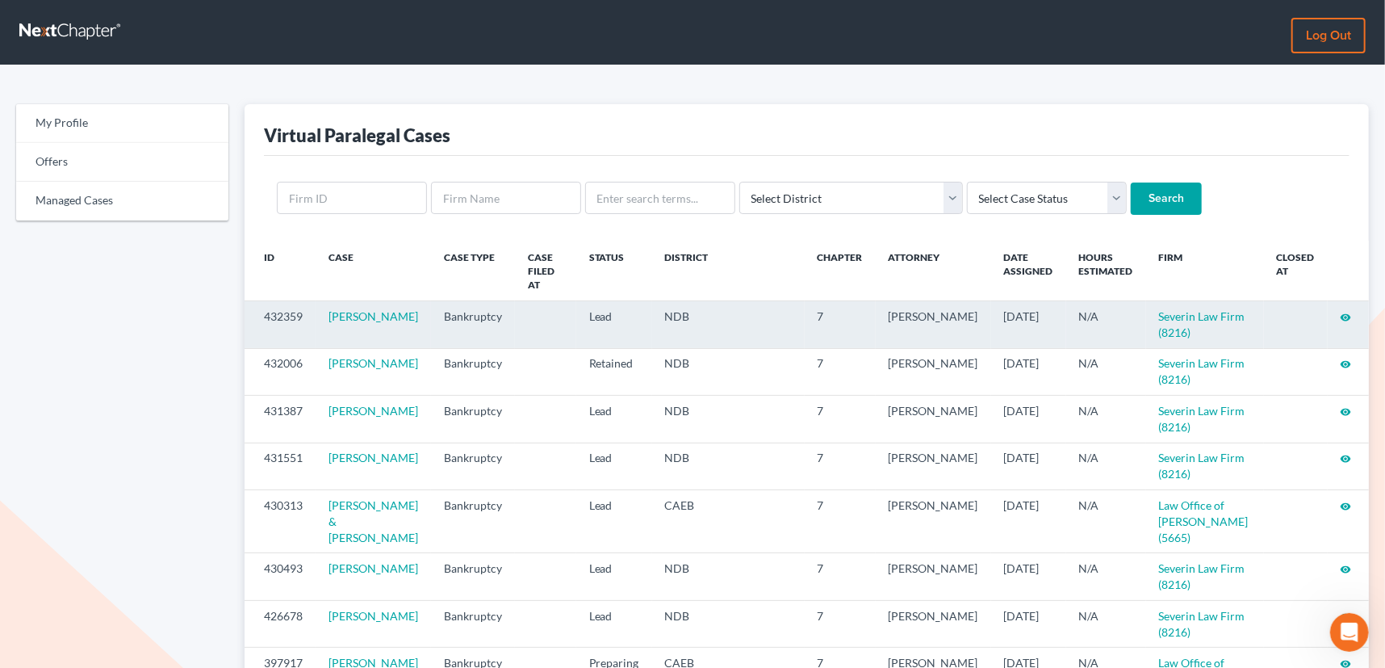
click at [1347, 312] on icon "visibility" at bounding box center [1346, 317] width 11 height 11
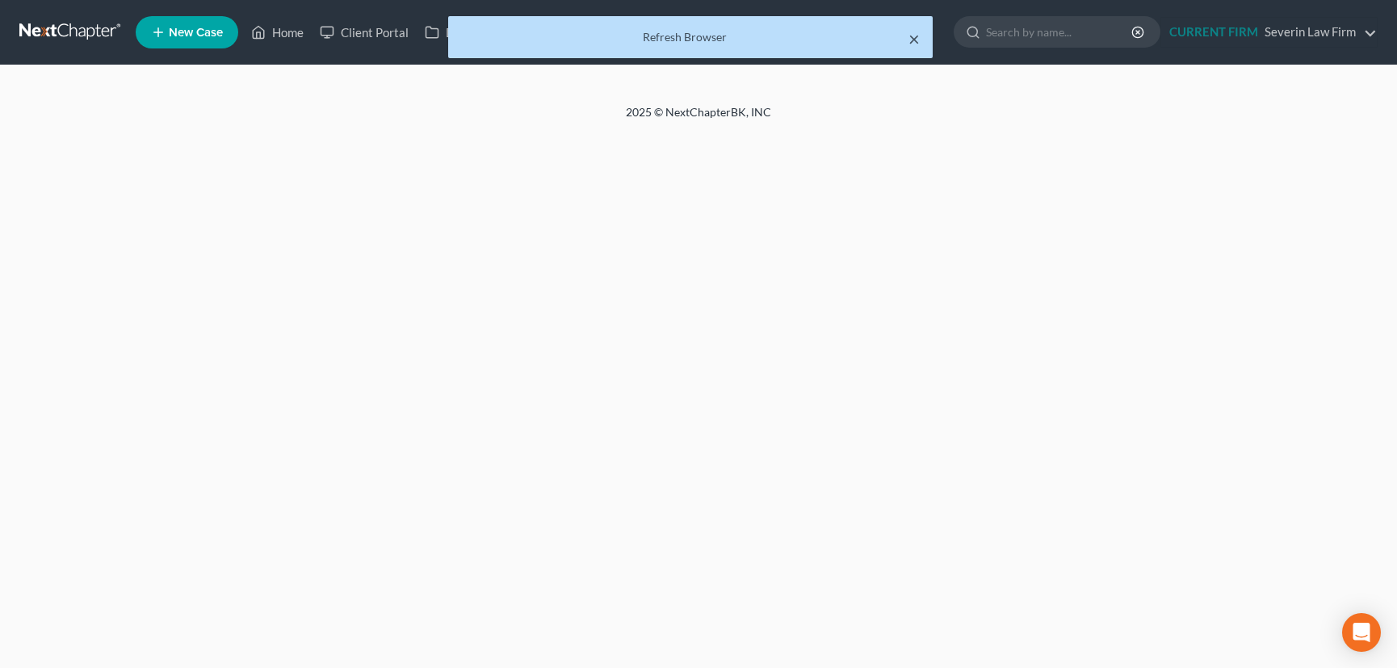
click at [912, 34] on button "×" at bounding box center [913, 38] width 11 height 19
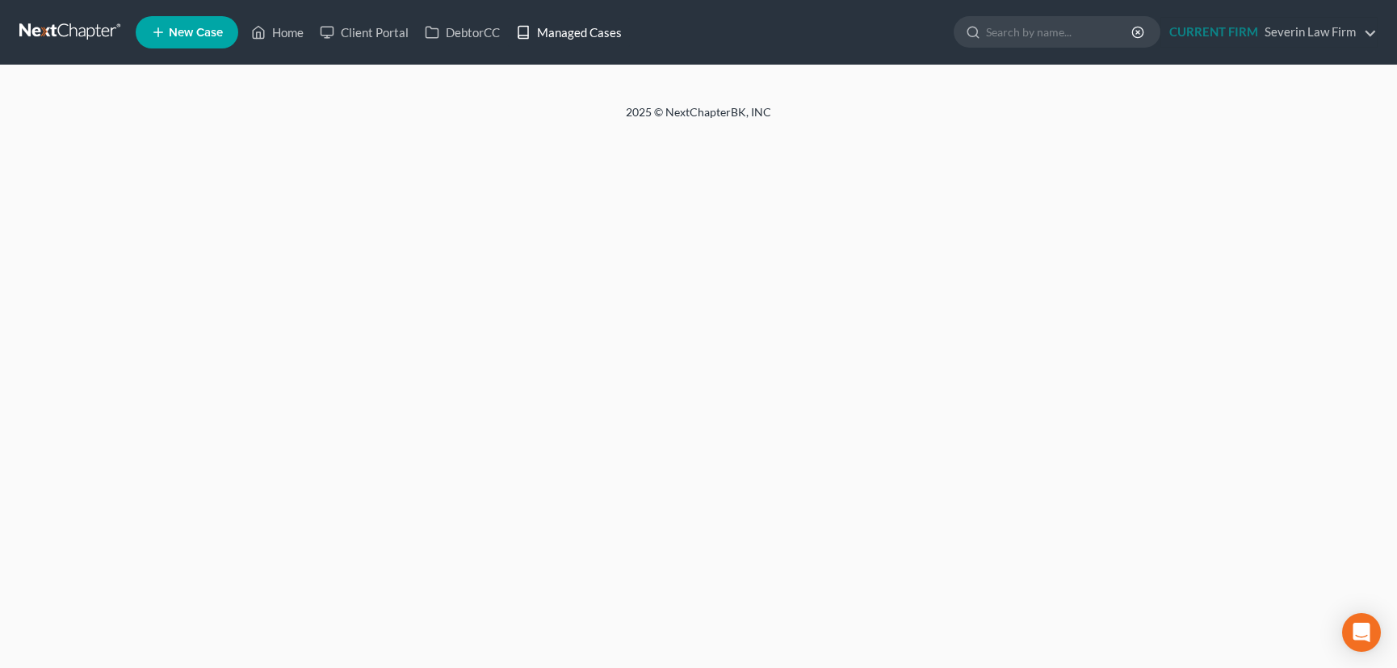
click at [596, 33] on link "Managed Cases" at bounding box center [569, 32] width 122 height 29
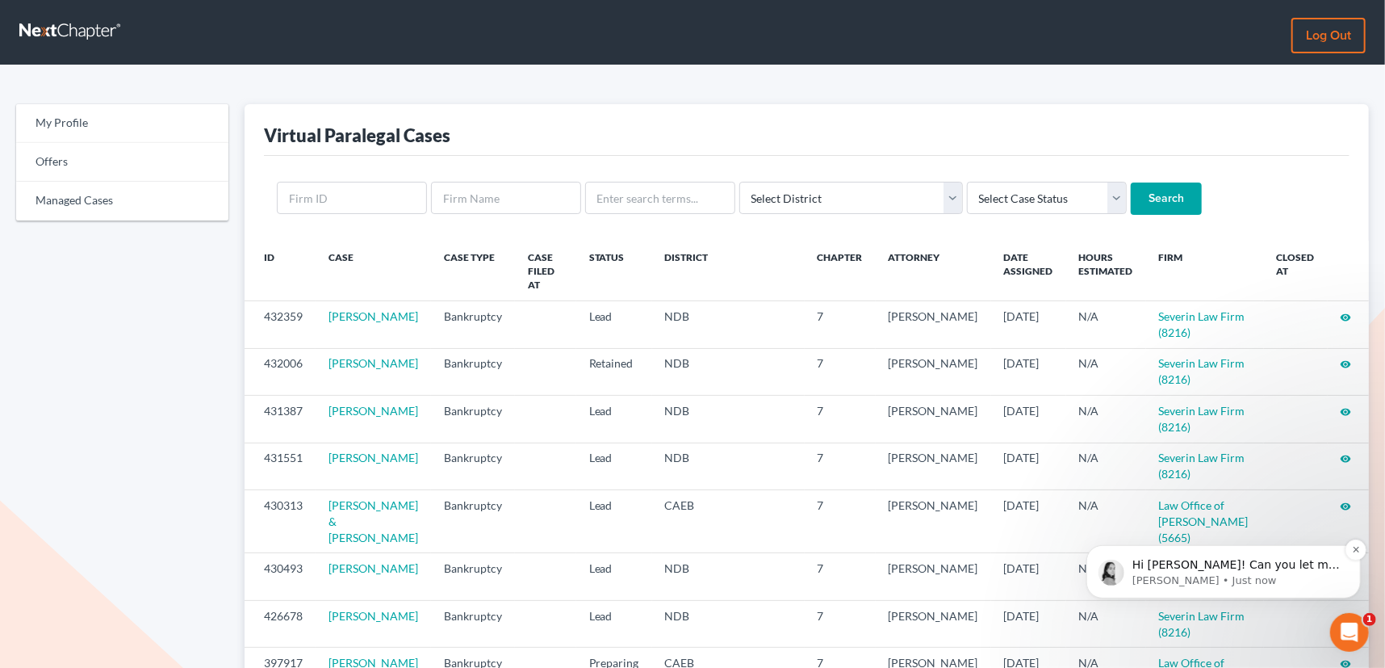
click at [1268, 559] on p "Hi [PERSON_NAME]! Can you let me know the name of the firm where you are experi…" at bounding box center [1236, 564] width 208 height 16
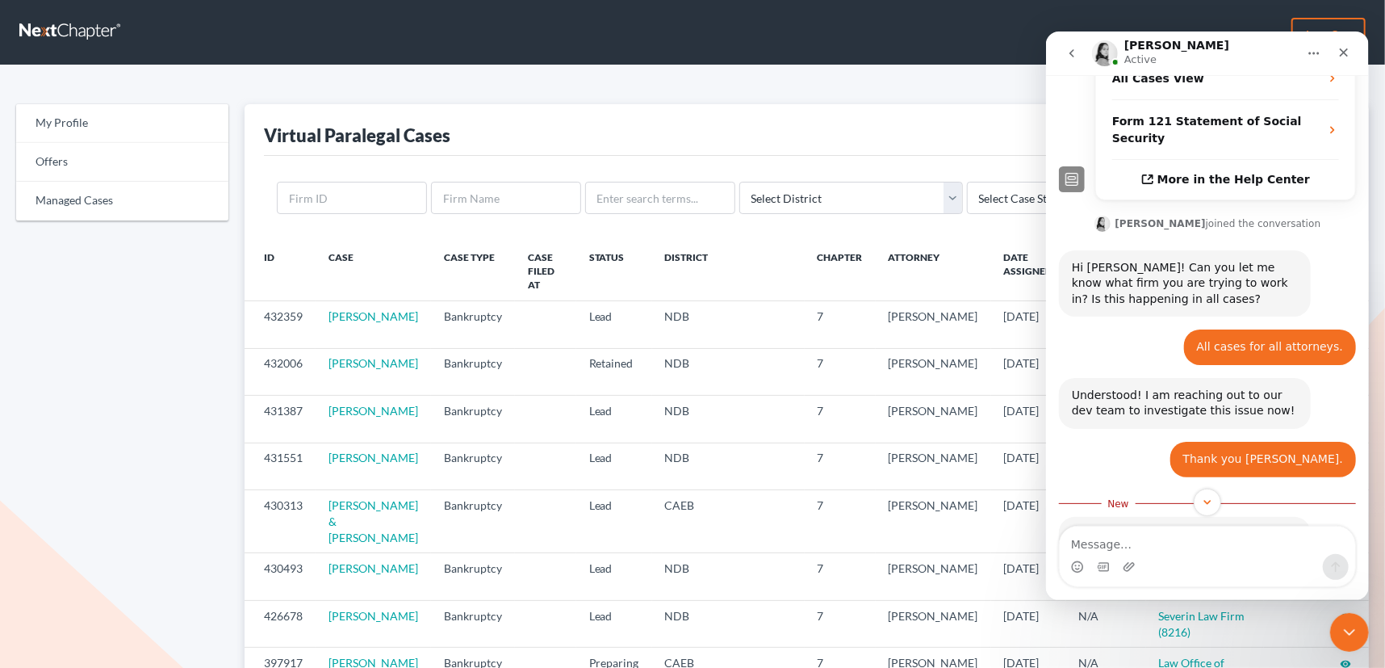
scroll to position [442, 0]
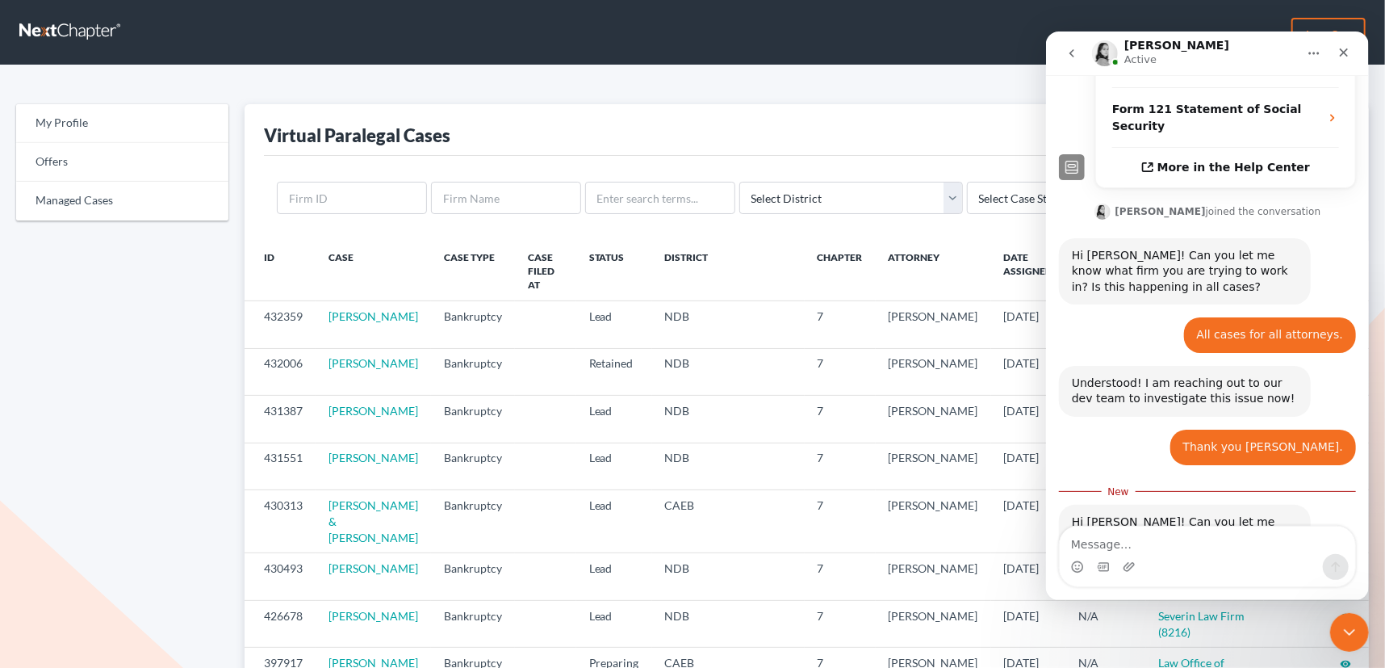
click at [1149, 547] on textarea "Message…" at bounding box center [1206, 539] width 295 height 27
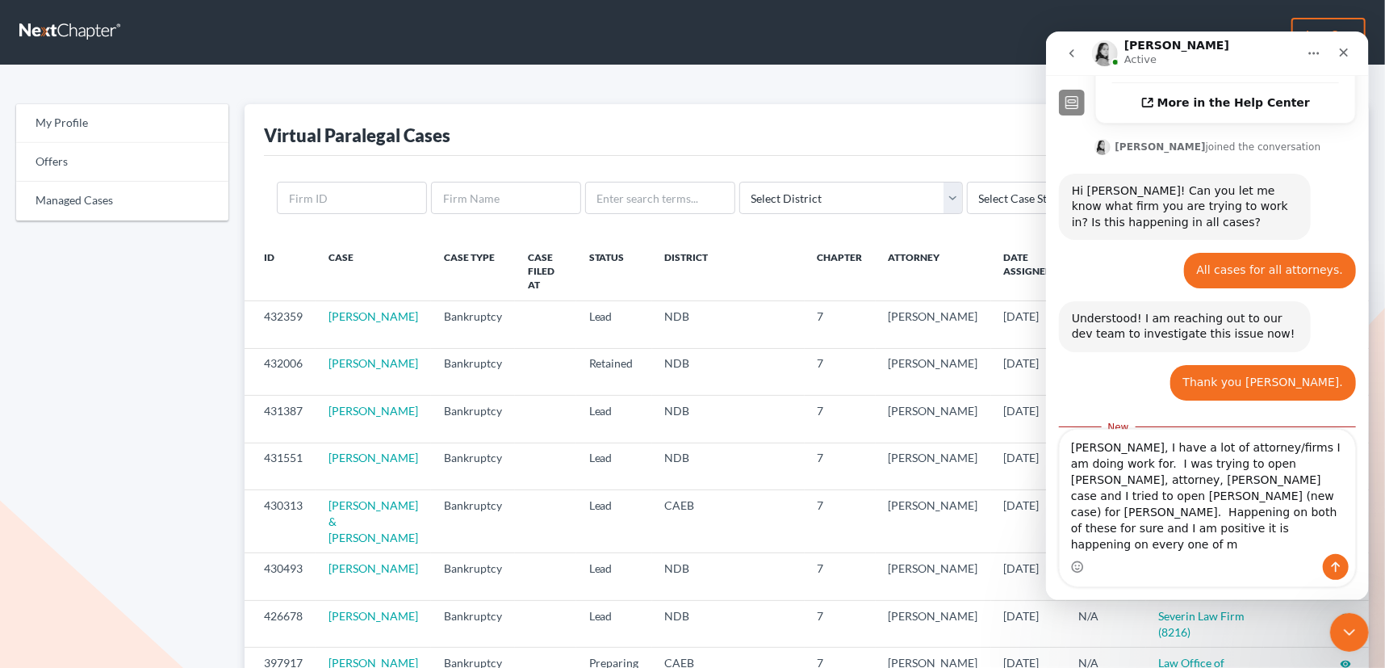
scroll to position [523, 0]
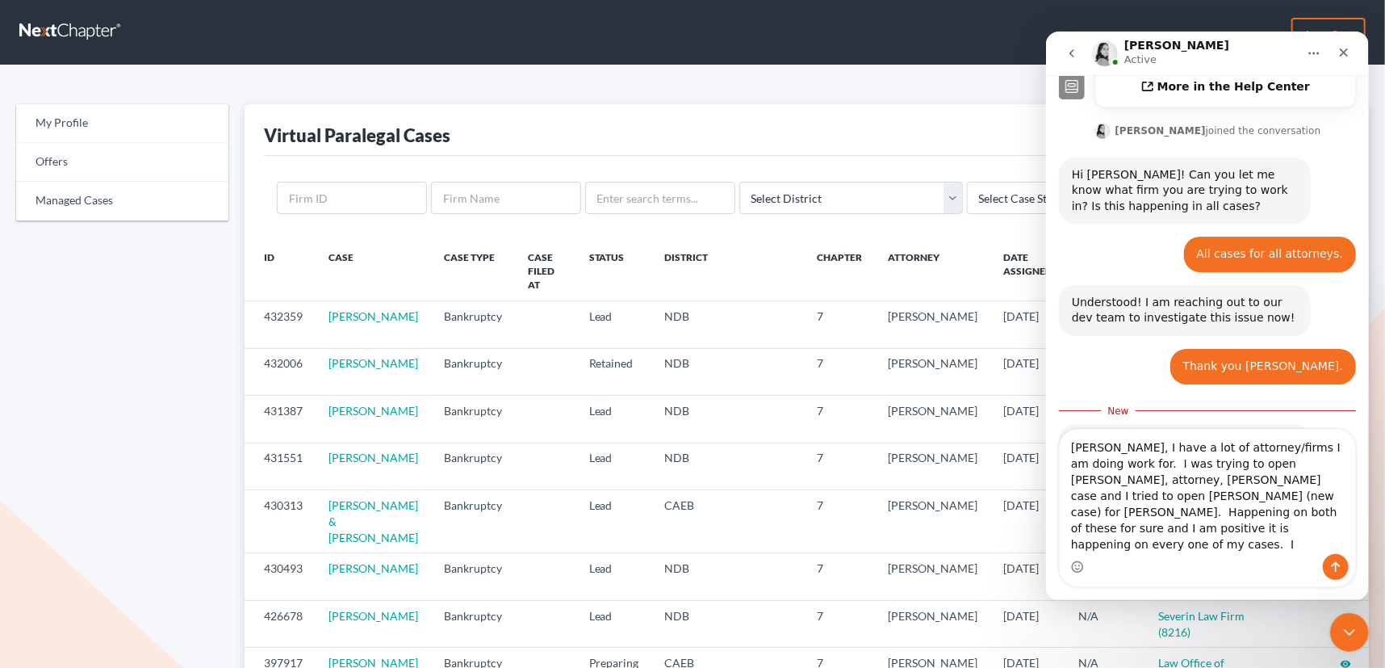
type textarea "Lindsey, I have a lot of attorney/firms I am doing work for. I was trying to op…"
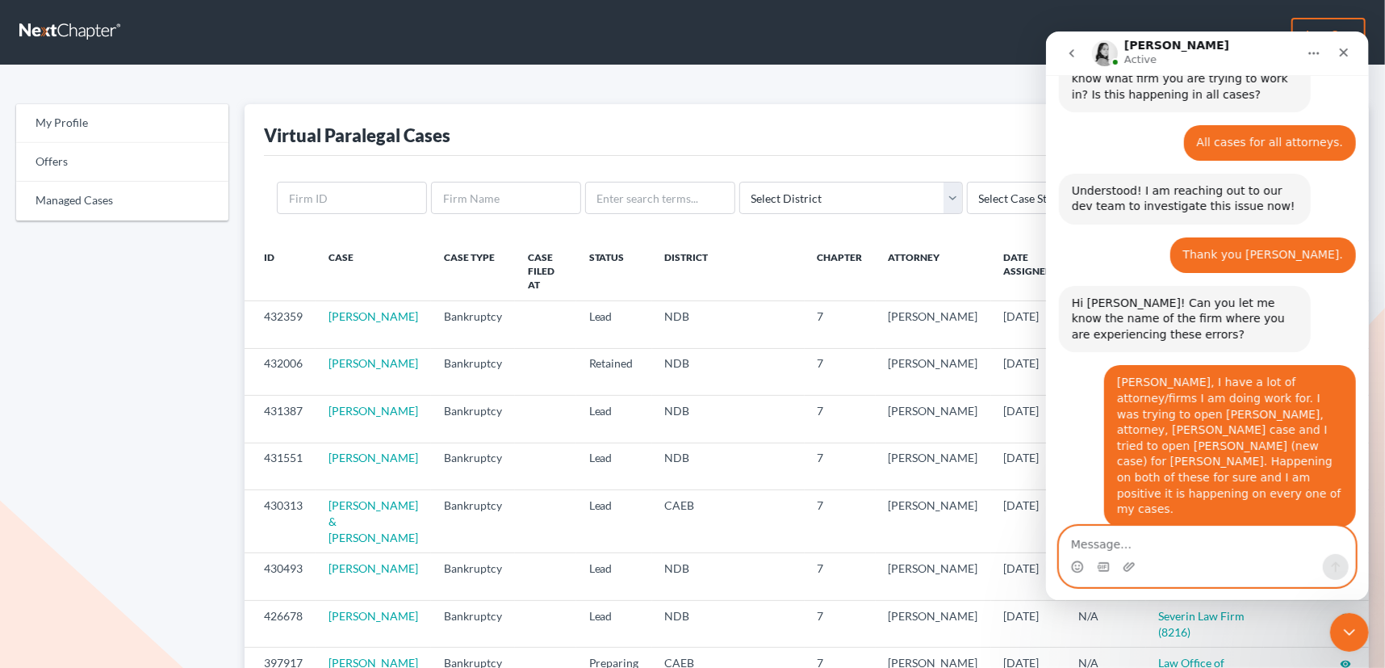
scroll to position [639, 0]
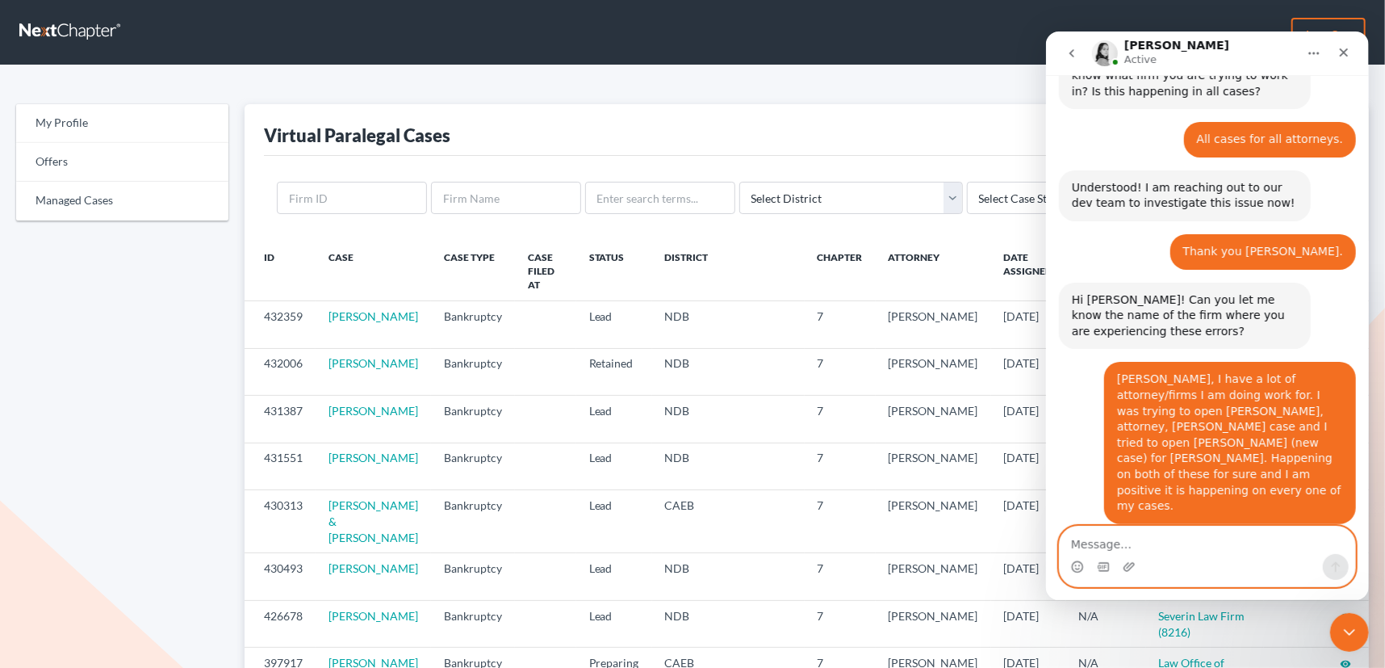
click at [1191, 540] on textarea "Message…" at bounding box center [1206, 539] width 295 height 27
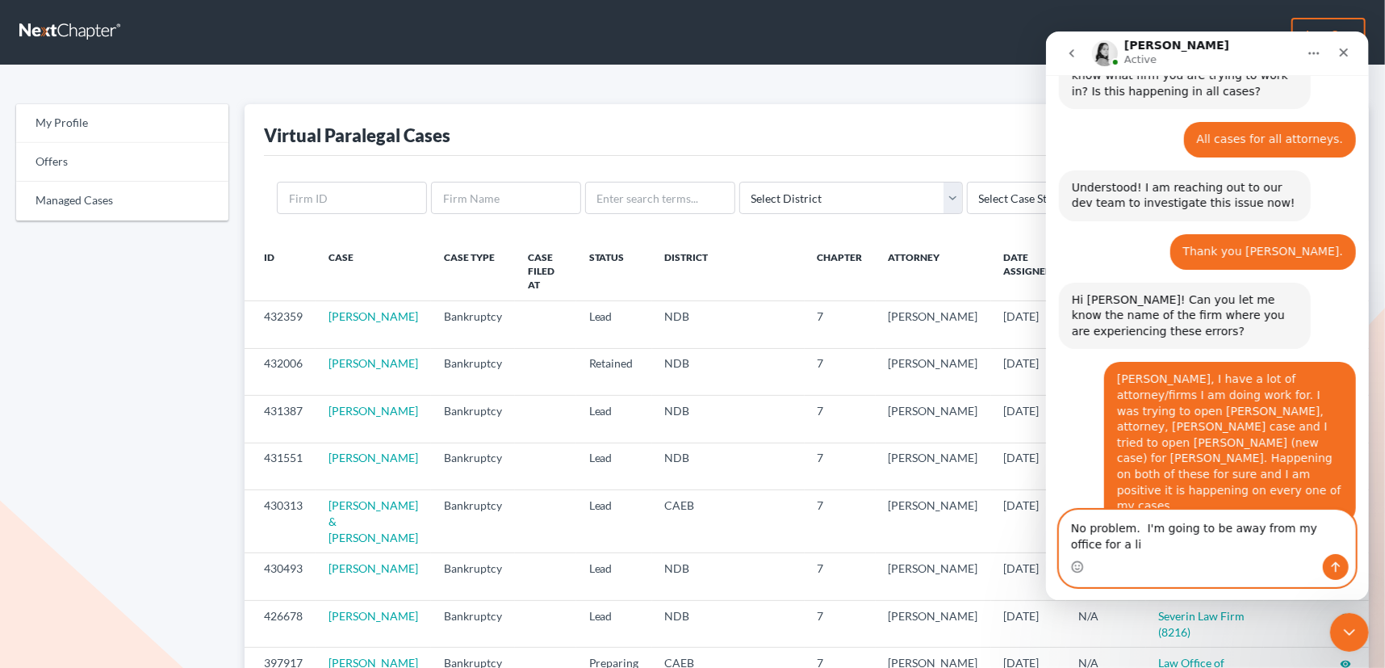
scroll to position [655, 0]
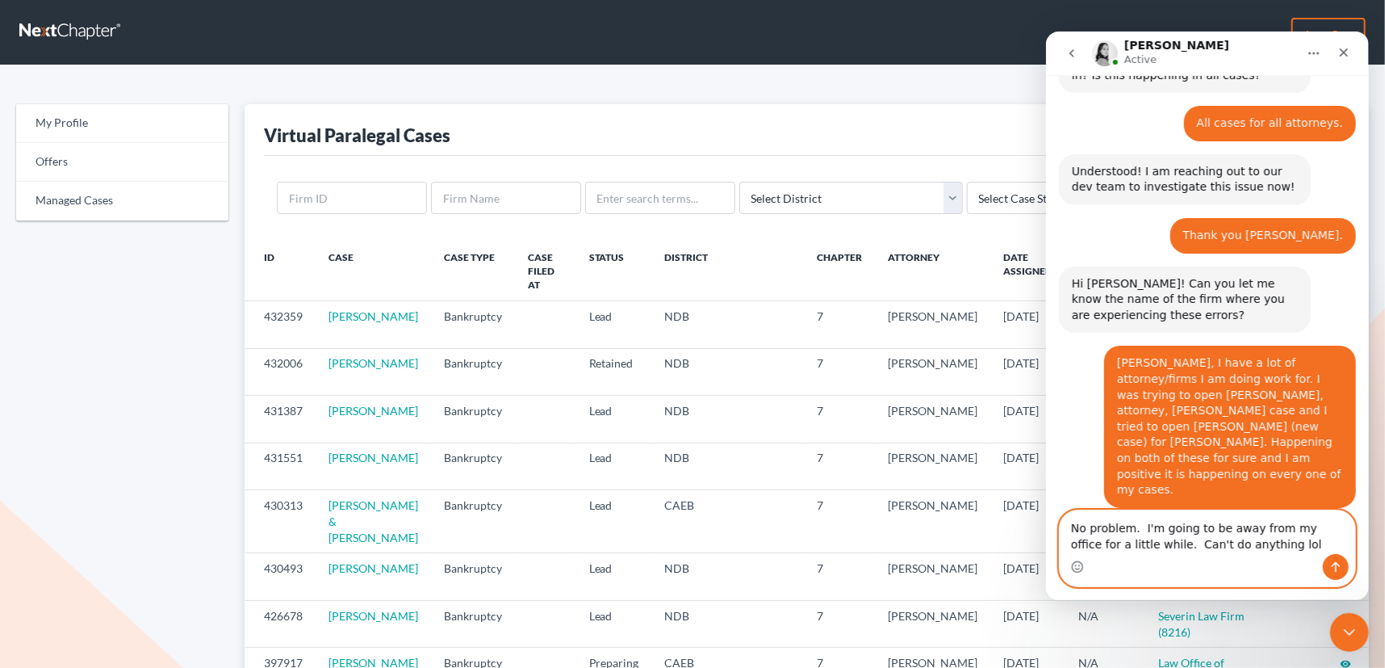
type textarea "No problem. I'm going to be away from my office for a little while. Can't do an…"
click at [1339, 555] on button "Send a message…" at bounding box center [1335, 566] width 26 height 26
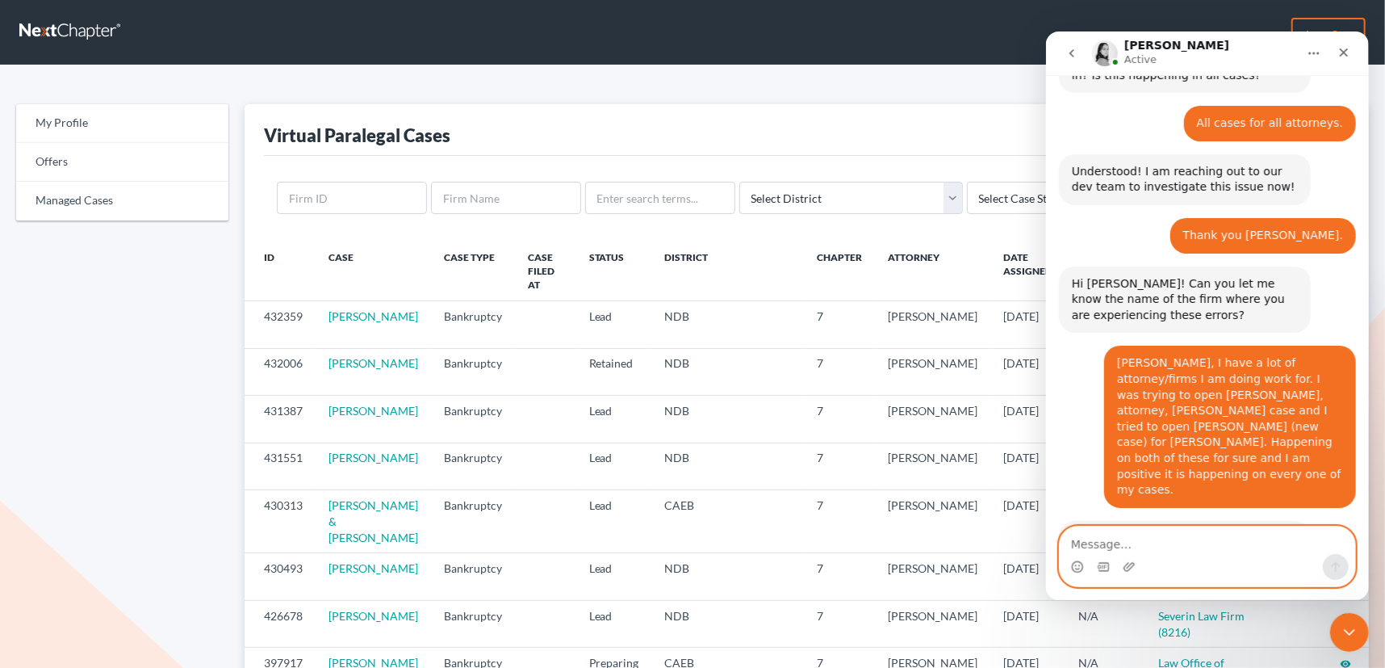
scroll to position [702, 0]
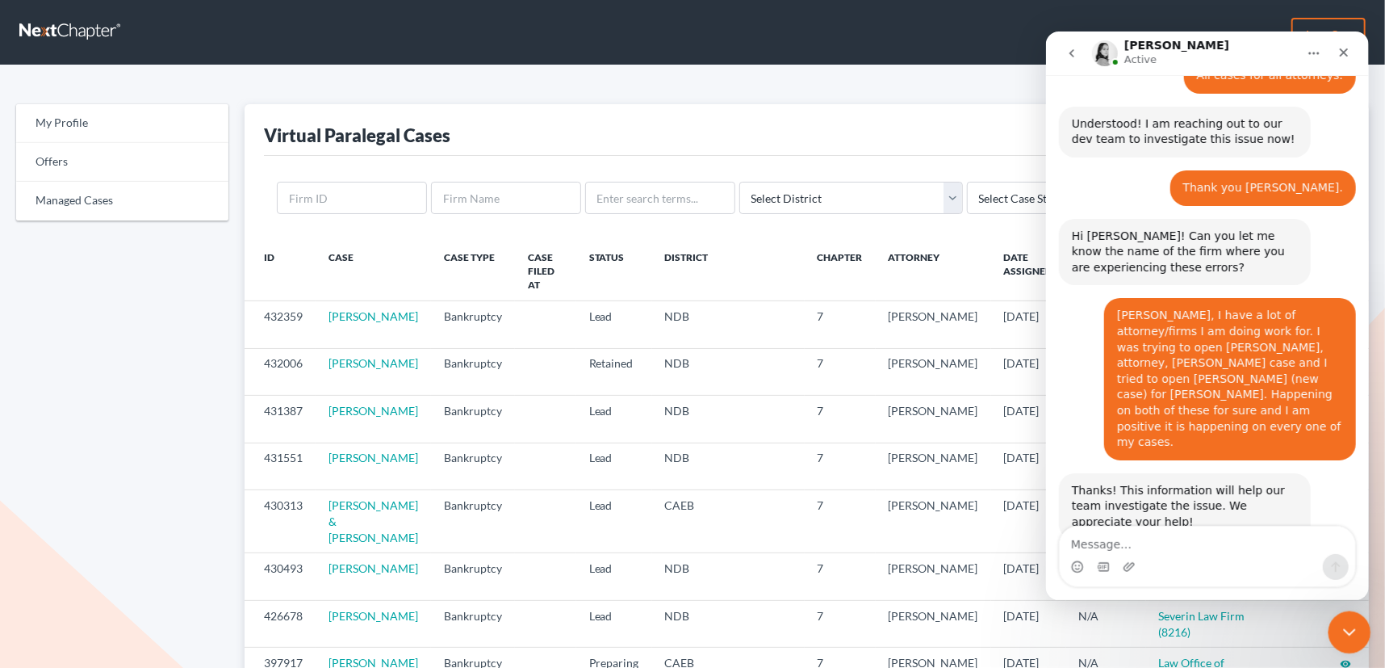
click at [1338, 626] on icon "Close Intercom Messenger" at bounding box center [1347, 629] width 19 height 19
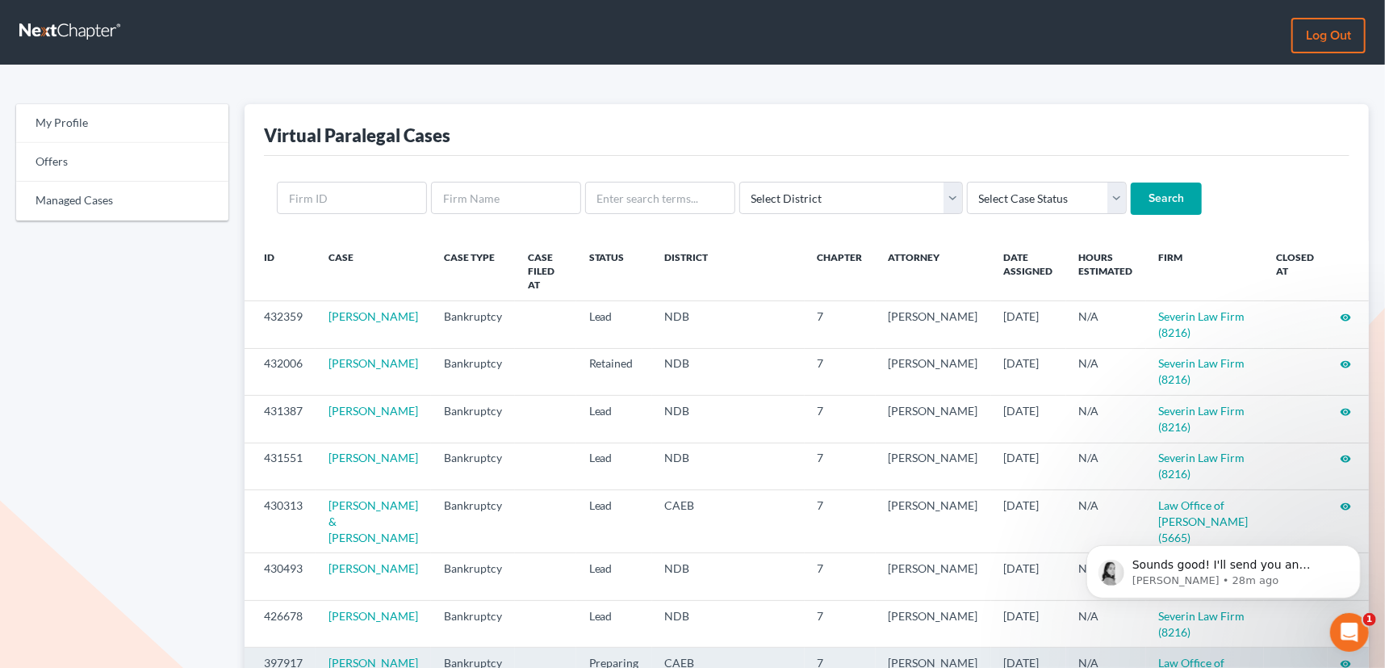
scroll to position [0, 0]
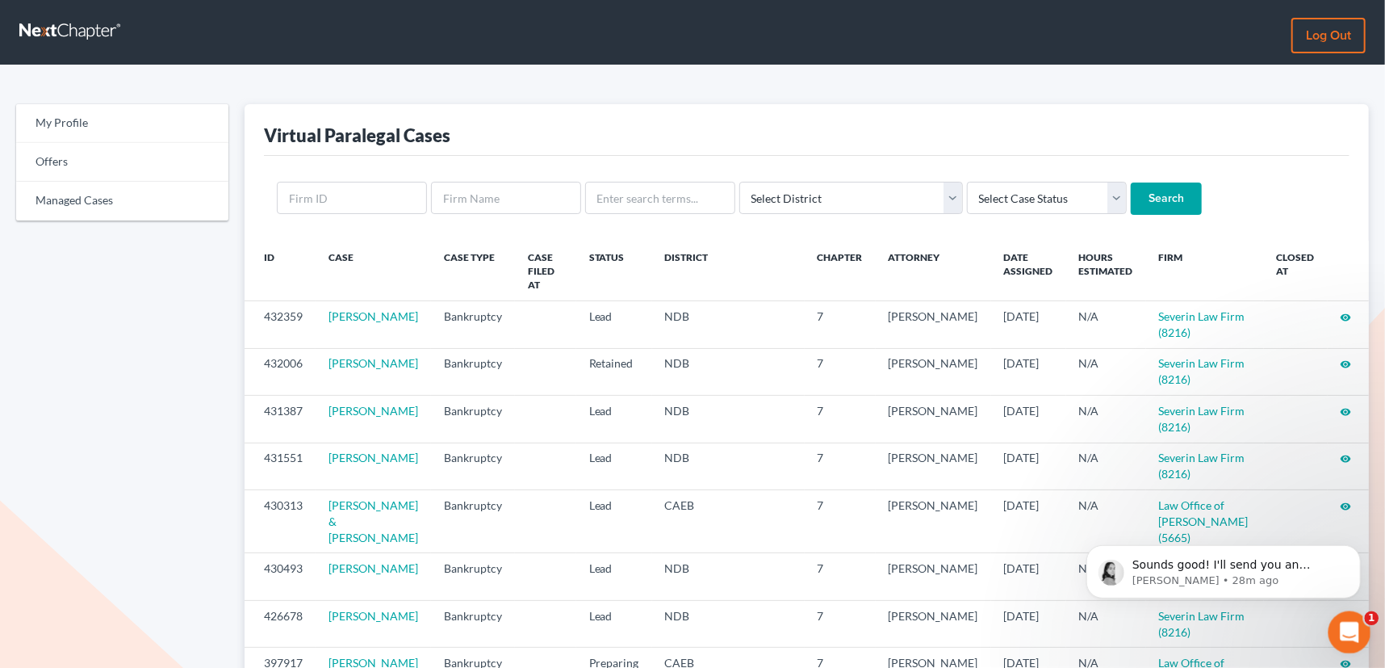
click at [1356, 636] on div "Open Intercom Messenger" at bounding box center [1347, 629] width 53 height 53
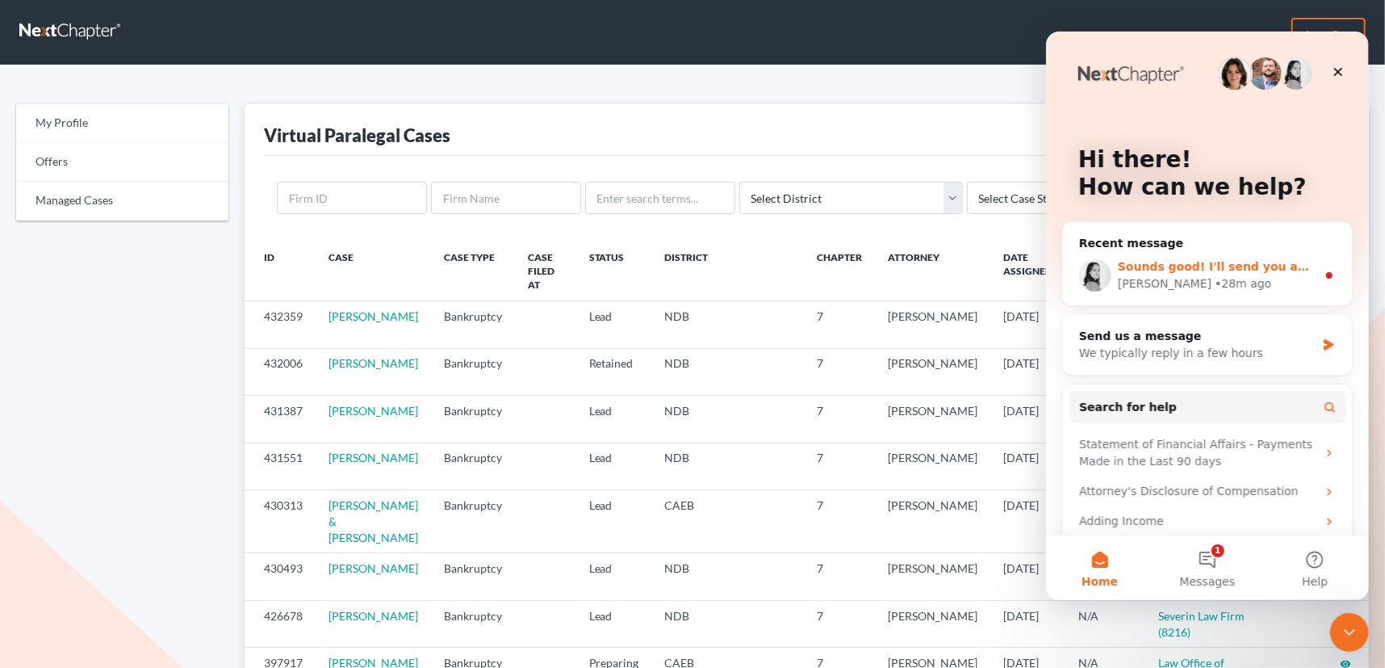
click at [1214, 274] on div "• 28m ago" at bounding box center [1242, 282] width 57 height 17
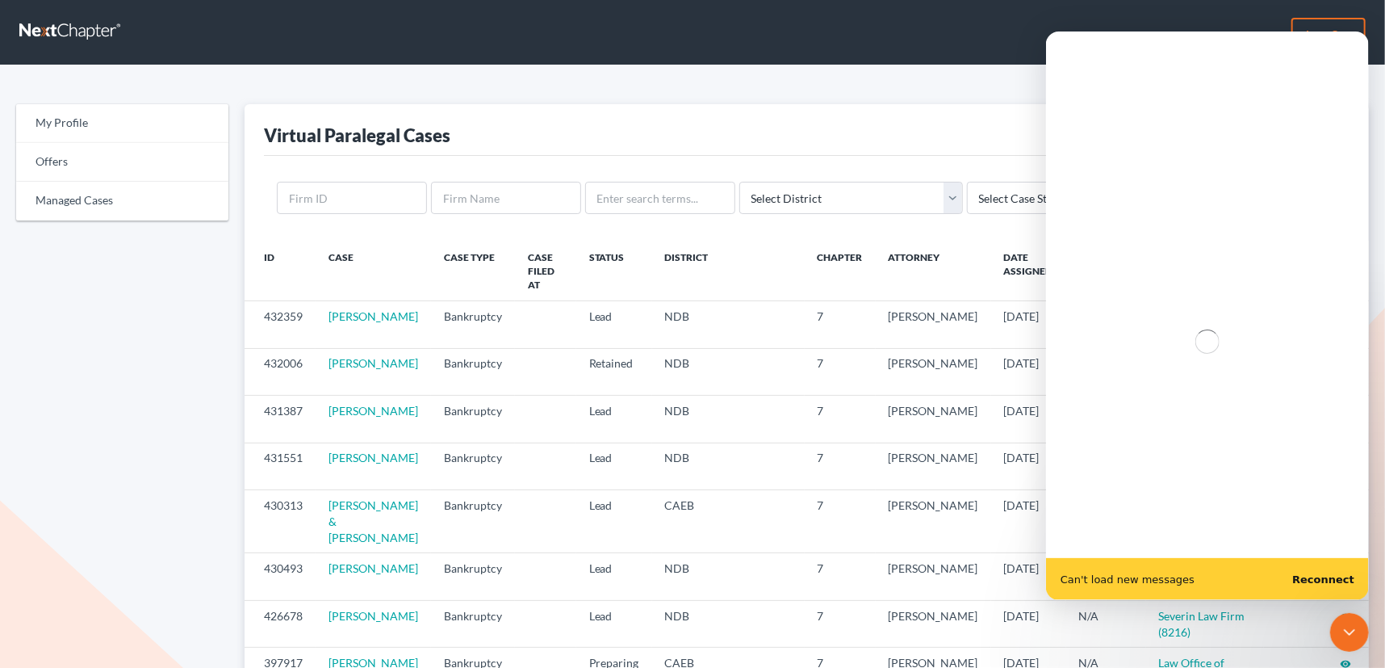
click at [1323, 576] on b "Reconnect" at bounding box center [1323, 578] width 62 height 12
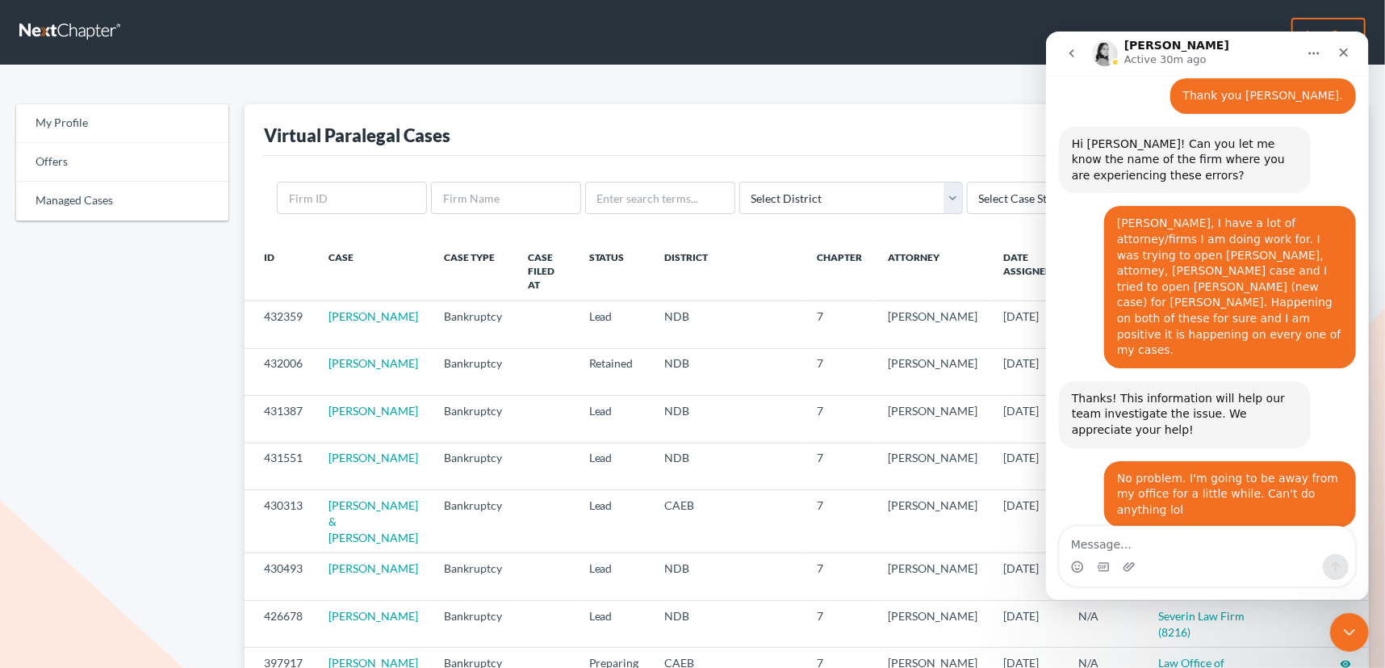
scroll to position [793, 0]
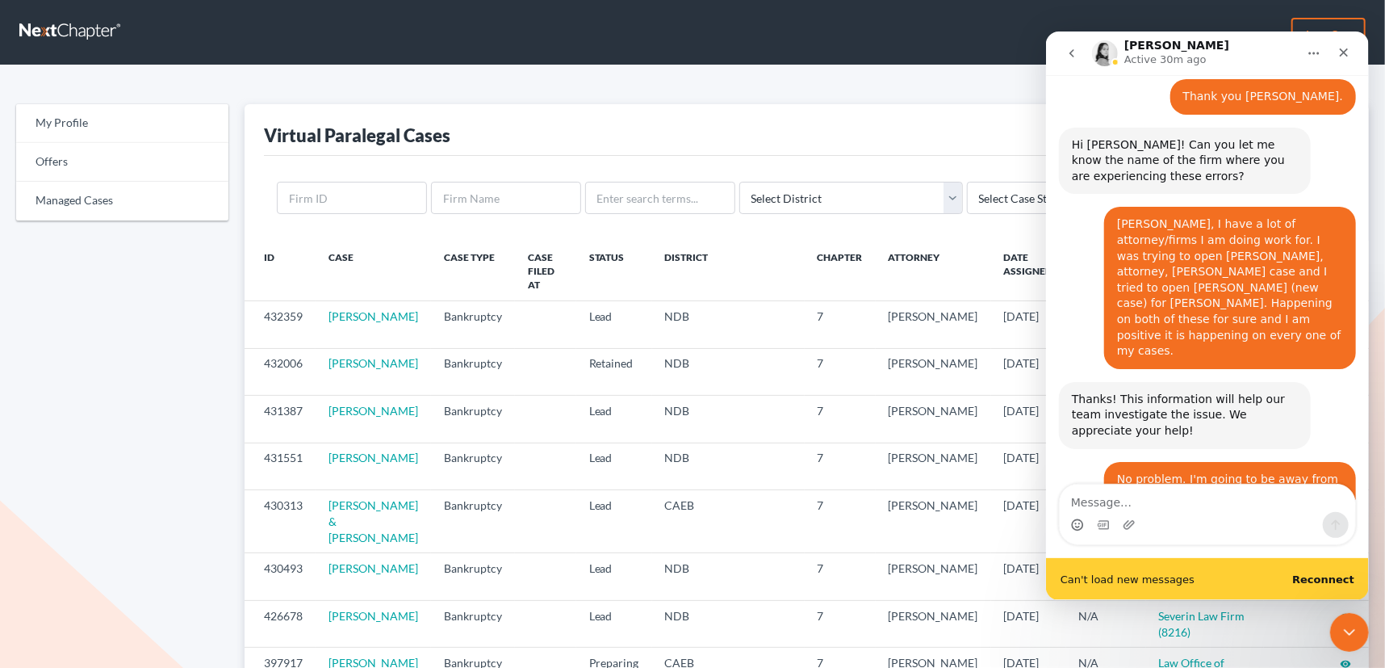
click at [1076, 573] on span "Can't load new messages" at bounding box center [1127, 578] width 134 height 10
click at [1074, 564] on div "Can't load new messages Reconnect" at bounding box center [1206, 578] width 323 height 42
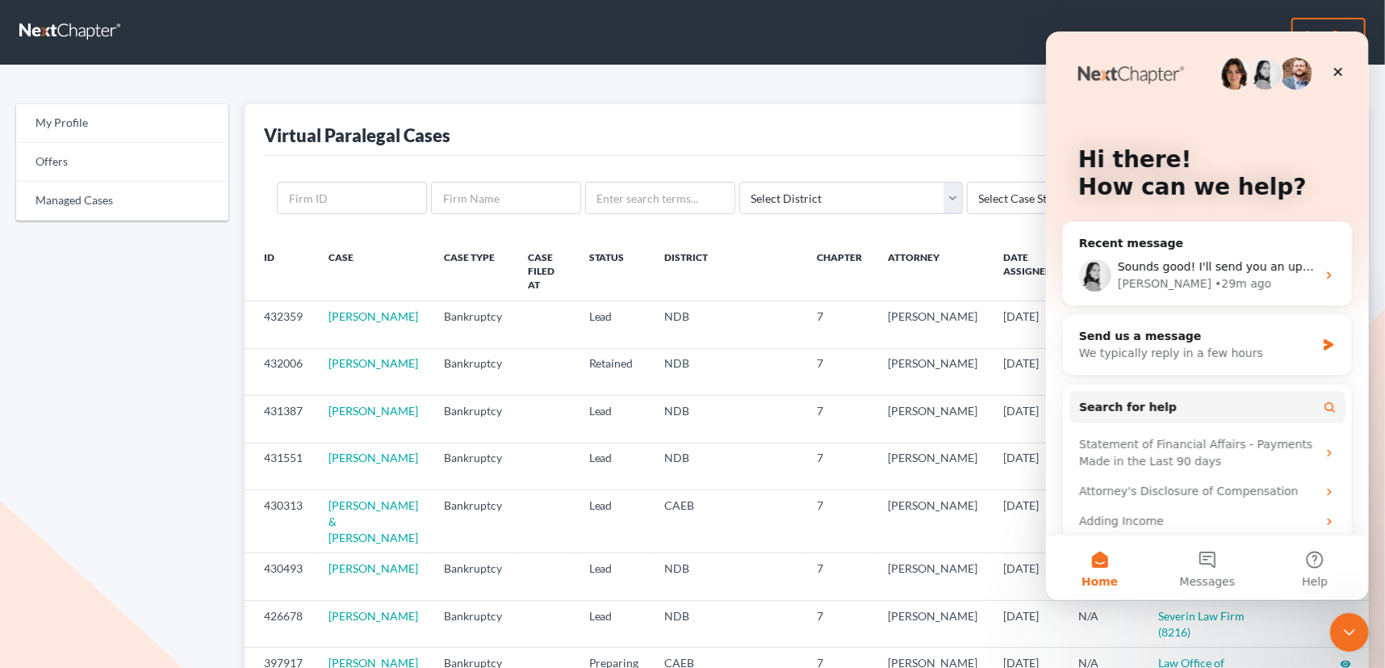
scroll to position [0, 0]
click at [1286, 262] on span "Sounds good! I'll send you an update once our team knows more!" at bounding box center [1303, 265] width 373 height 13
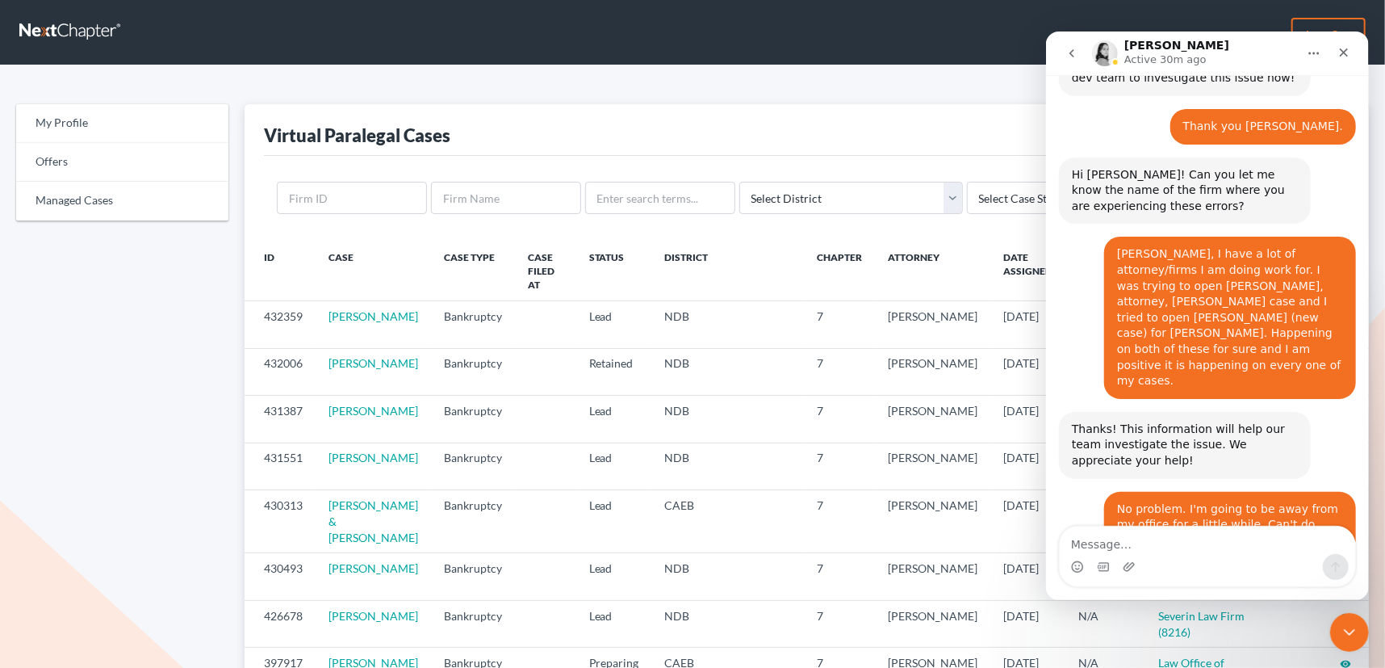
scroll to position [767, 0]
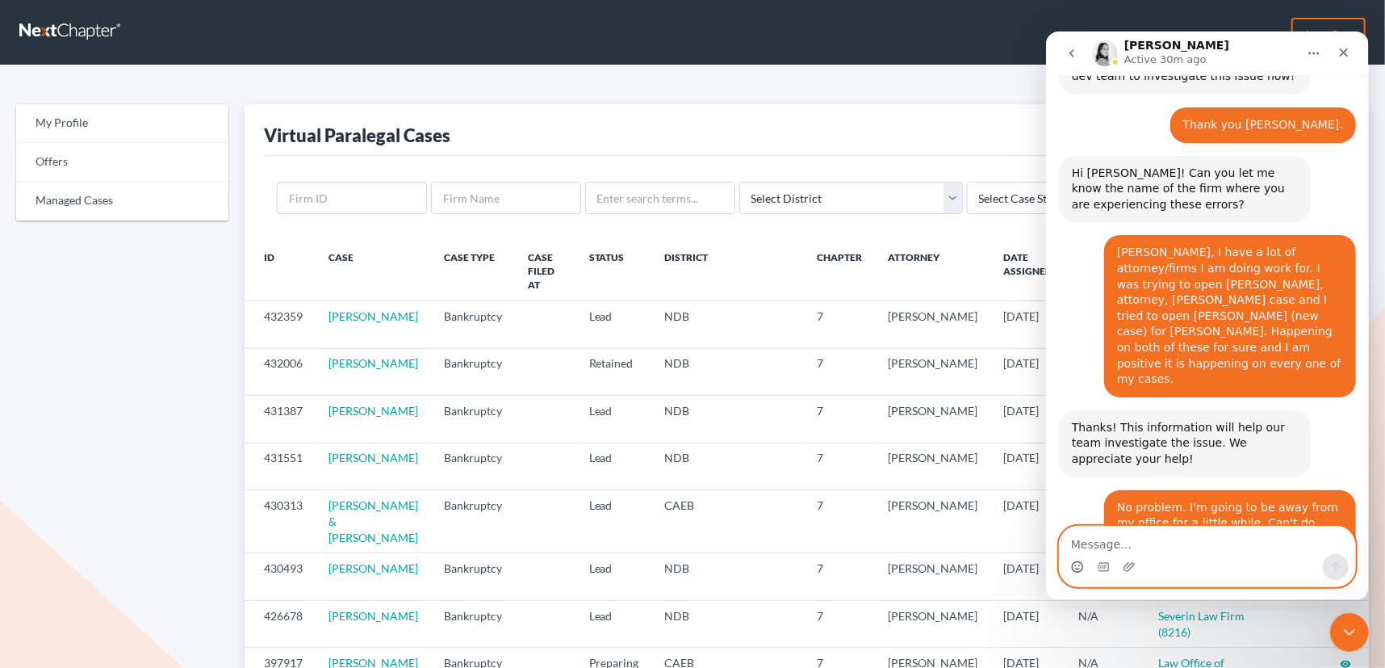
click at [1077, 561] on icon "Emoji picker" at bounding box center [1076, 565] width 13 height 13
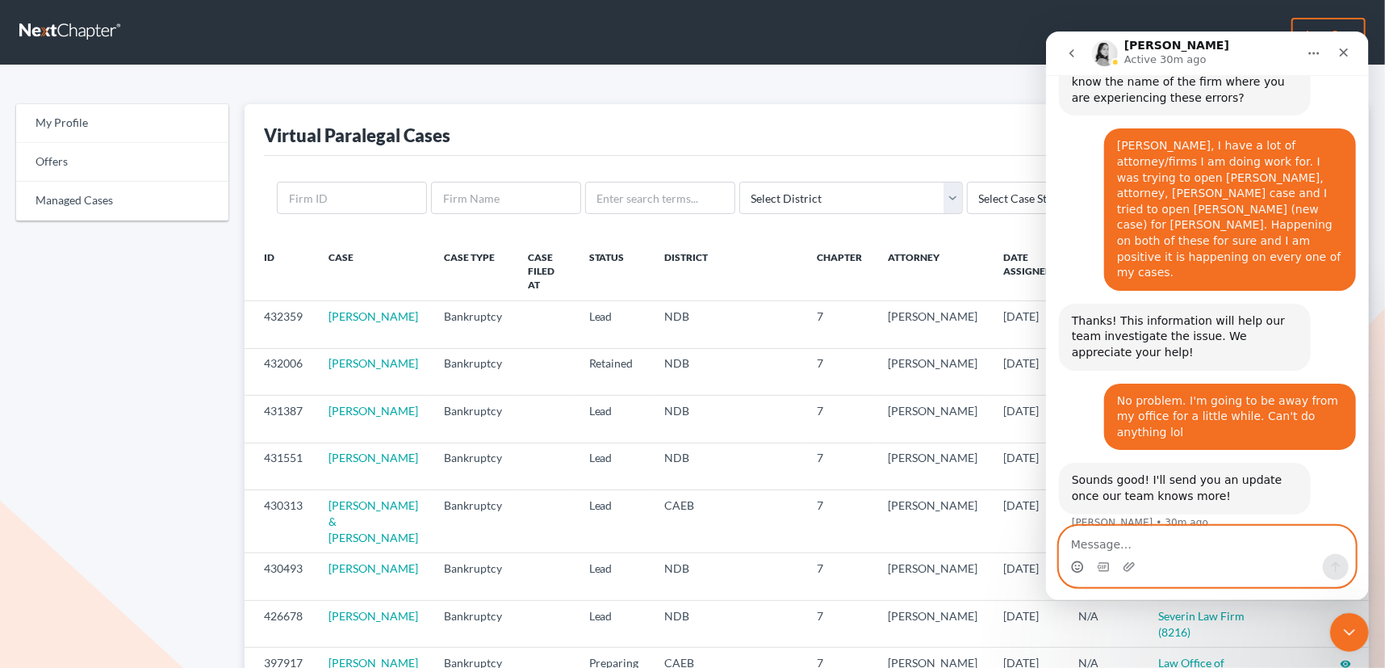
scroll to position [886, 0]
